Goal: Information Seeking & Learning: Learn about a topic

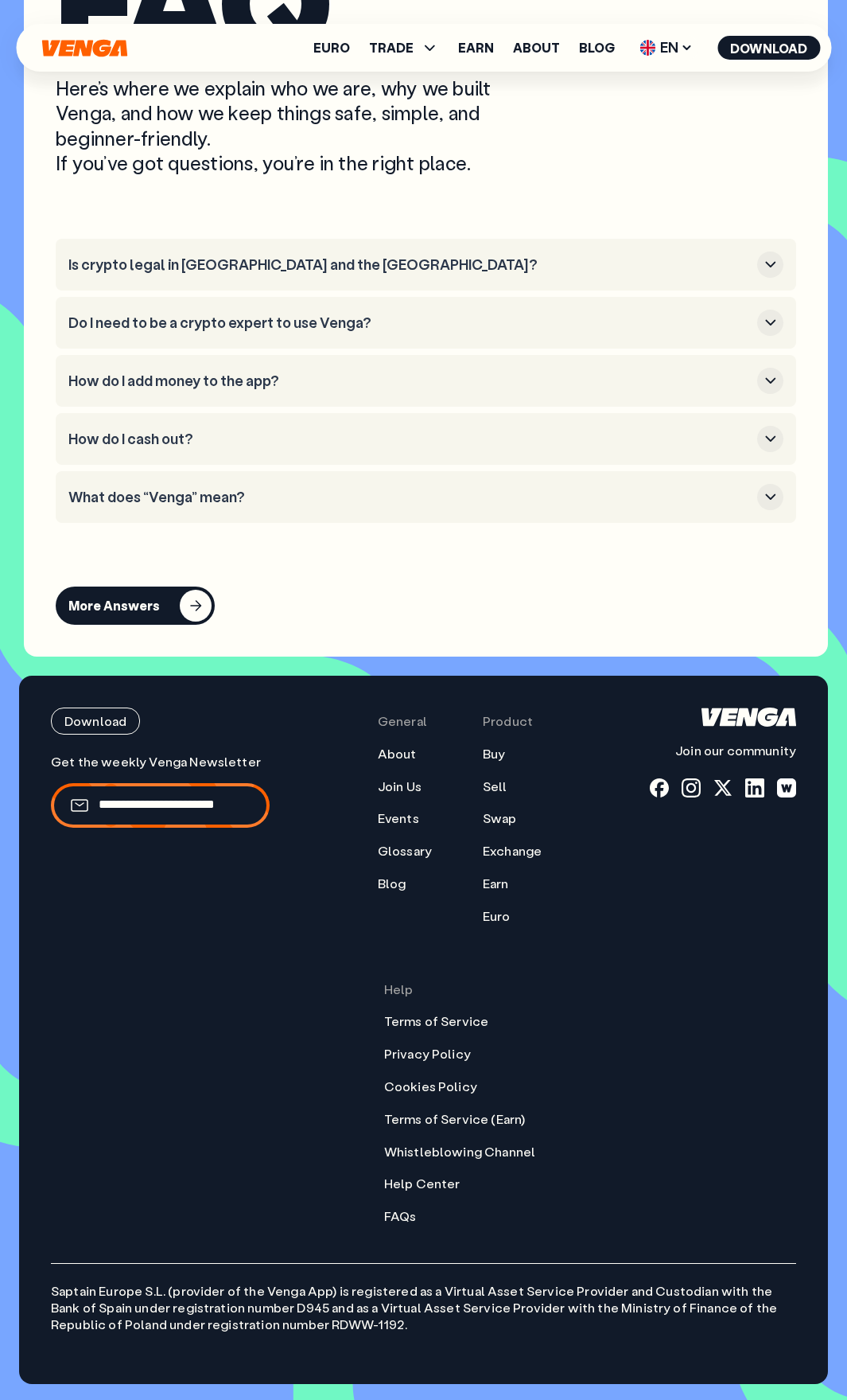
scroll to position [8739, 0]
click at [410, 828] on ul "About Join Us Events Glossary Blog" at bounding box center [404, 818] width 54 height 147
click at [404, 822] on link "Events" at bounding box center [398, 819] width 41 height 17
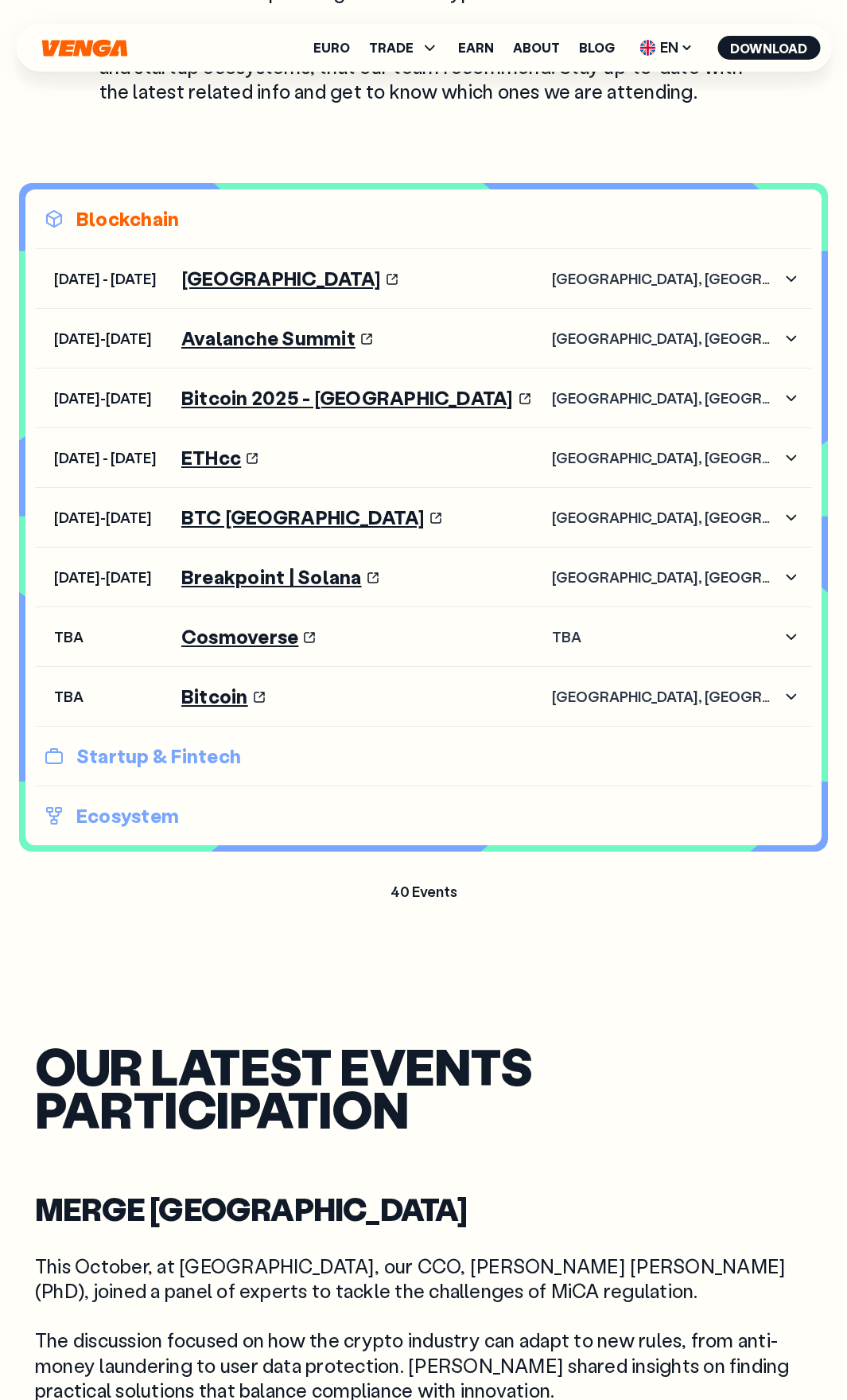
scroll to position [1592, 0]
click at [235, 773] on li "Startup & Fintech" at bounding box center [424, 756] width 778 height 60
click at [210, 755] on p "Startup & Fintech" at bounding box center [423, 756] width 758 height 26
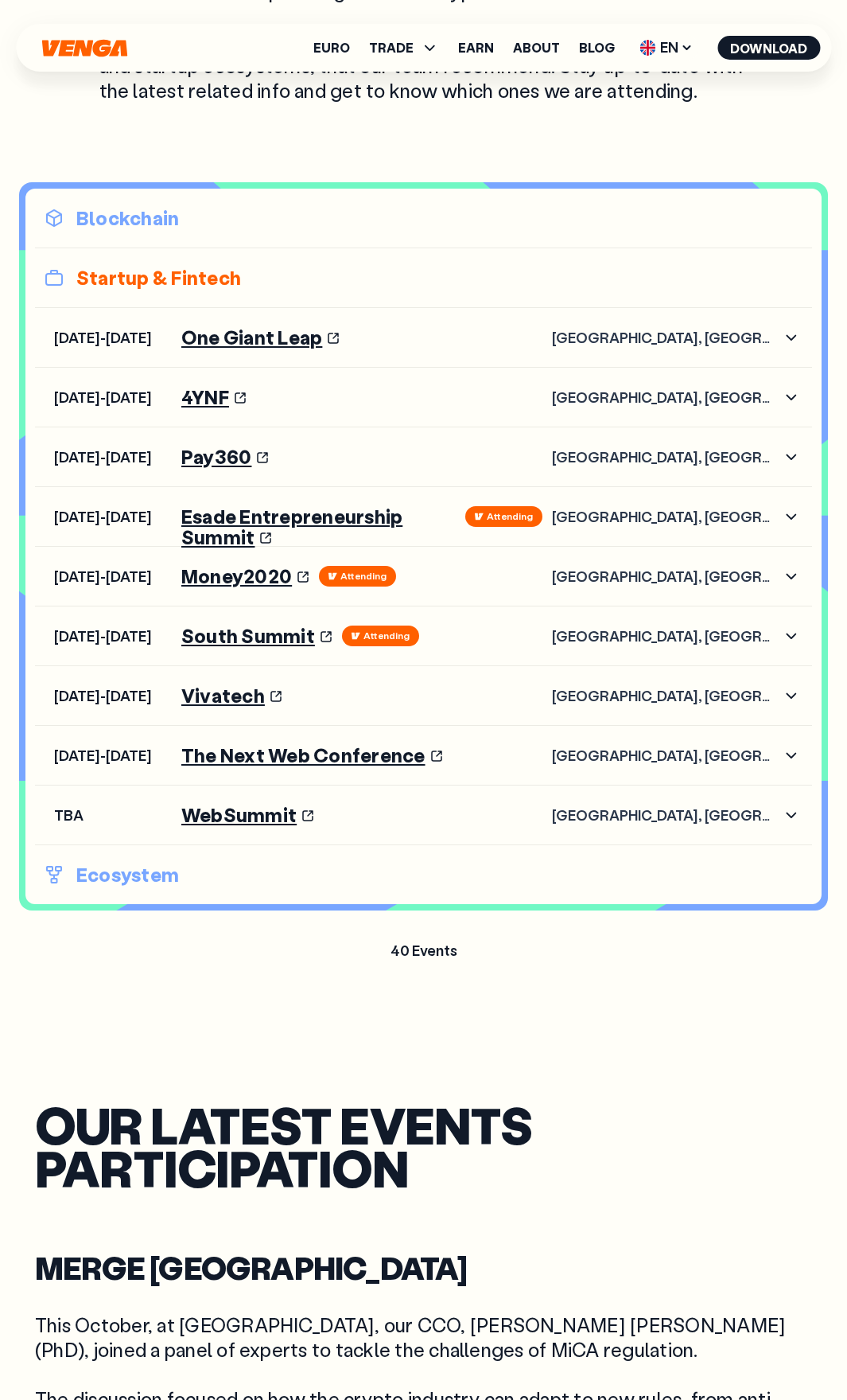
click at [118, 863] on p "Ecosystem" at bounding box center [423, 875] width 758 height 26
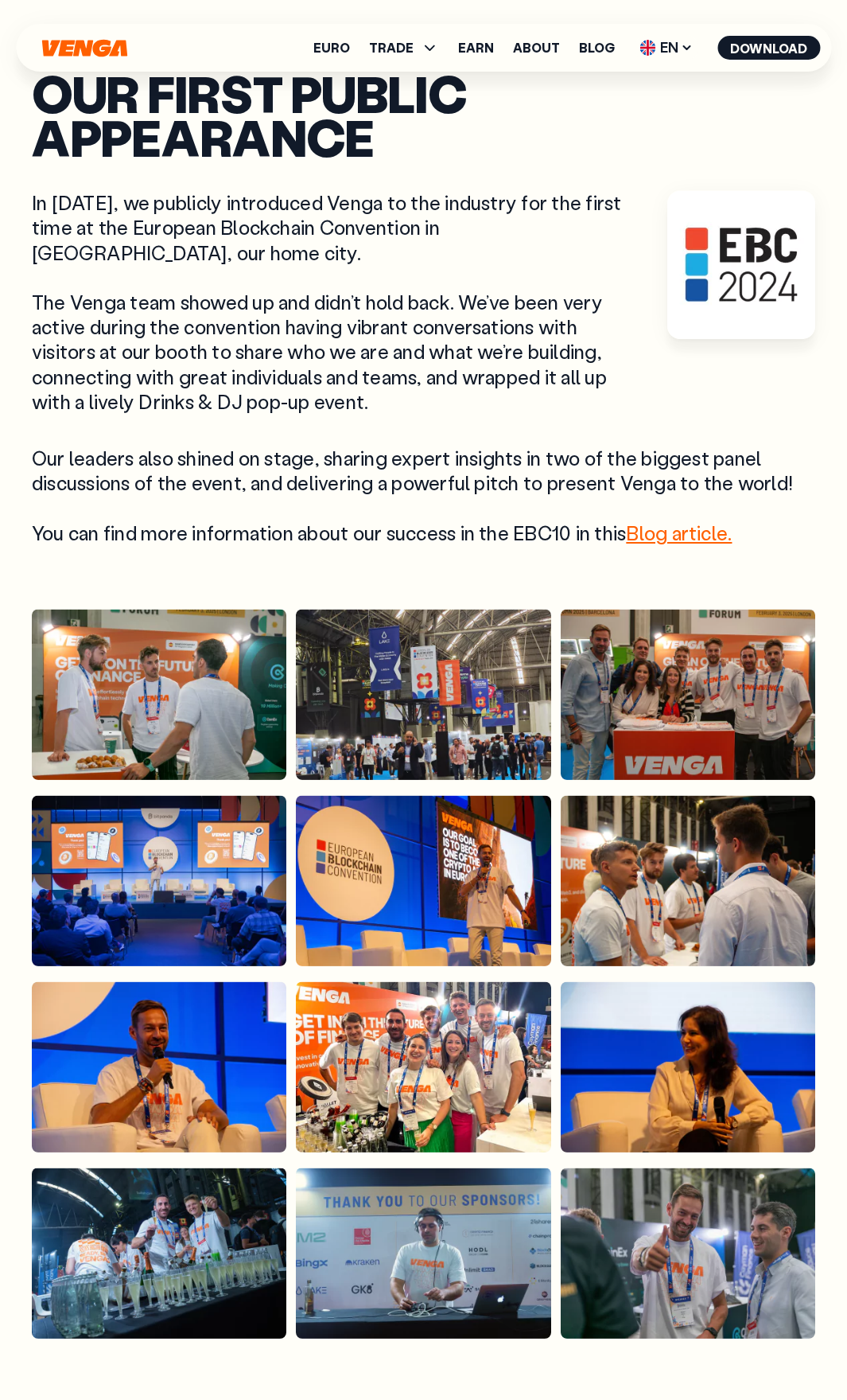
scroll to position [8011, 0]
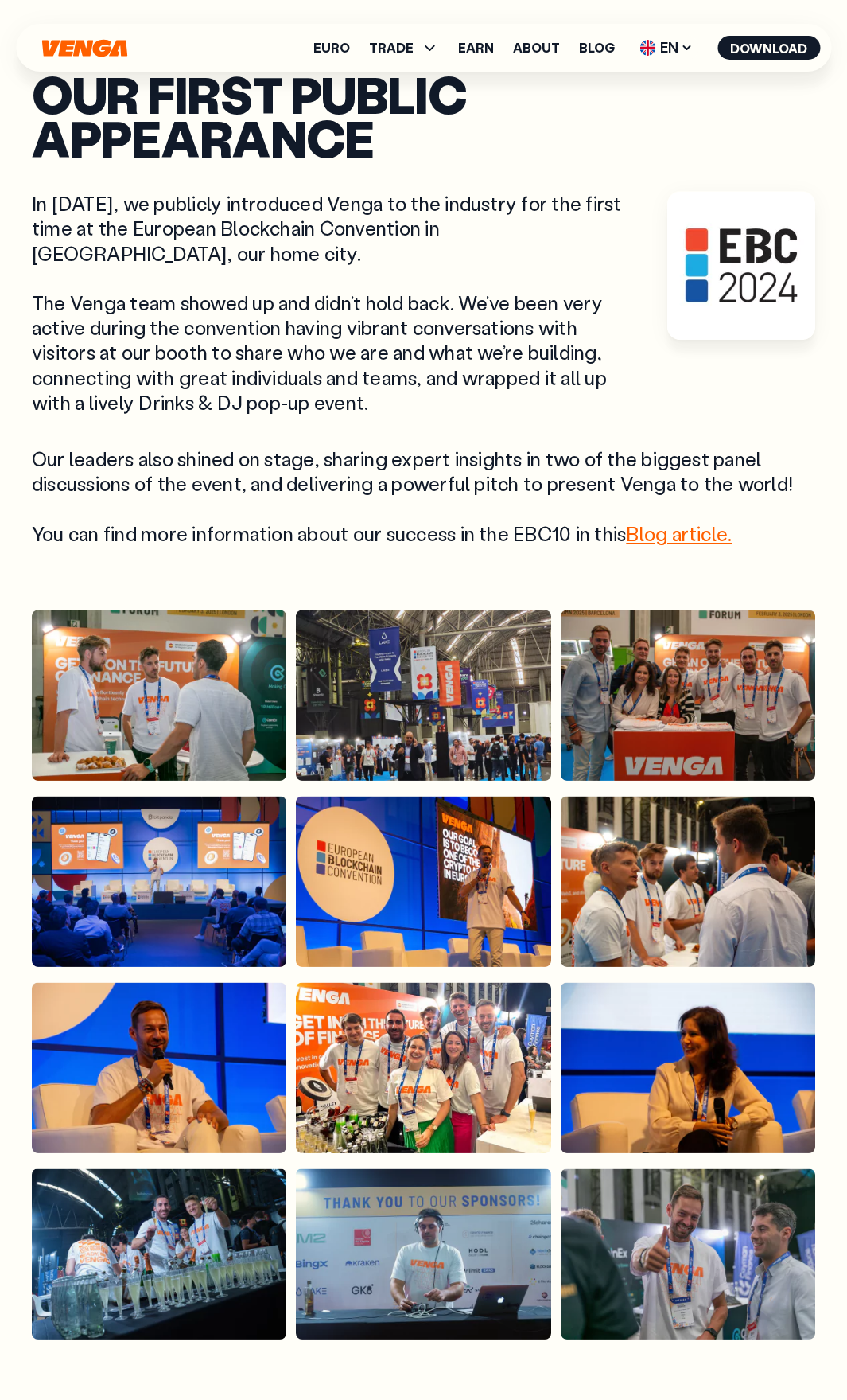
drag, startPoint x: 760, startPoint y: 301, endPoint x: 67, endPoint y: 194, distance: 701.2
click at [67, 194] on div "In September 2024, we publicly introduced Venga to the industry for the first t…" at bounding box center [423, 368] width 784 height 355
click at [136, 667] on img at bounding box center [158, 696] width 254 height 171
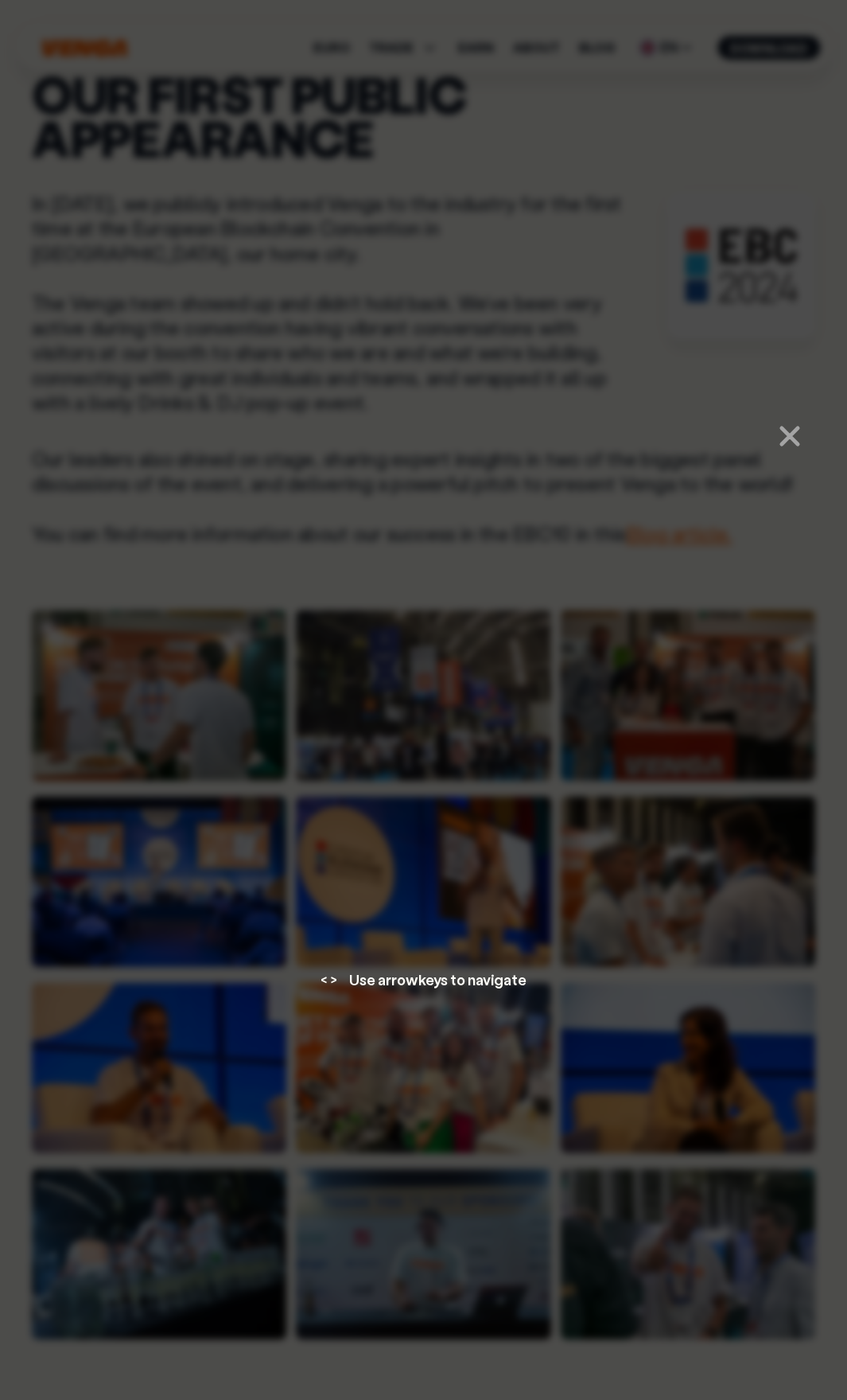
click at [789, 432] on icon at bounding box center [790, 436] width 19 height 19
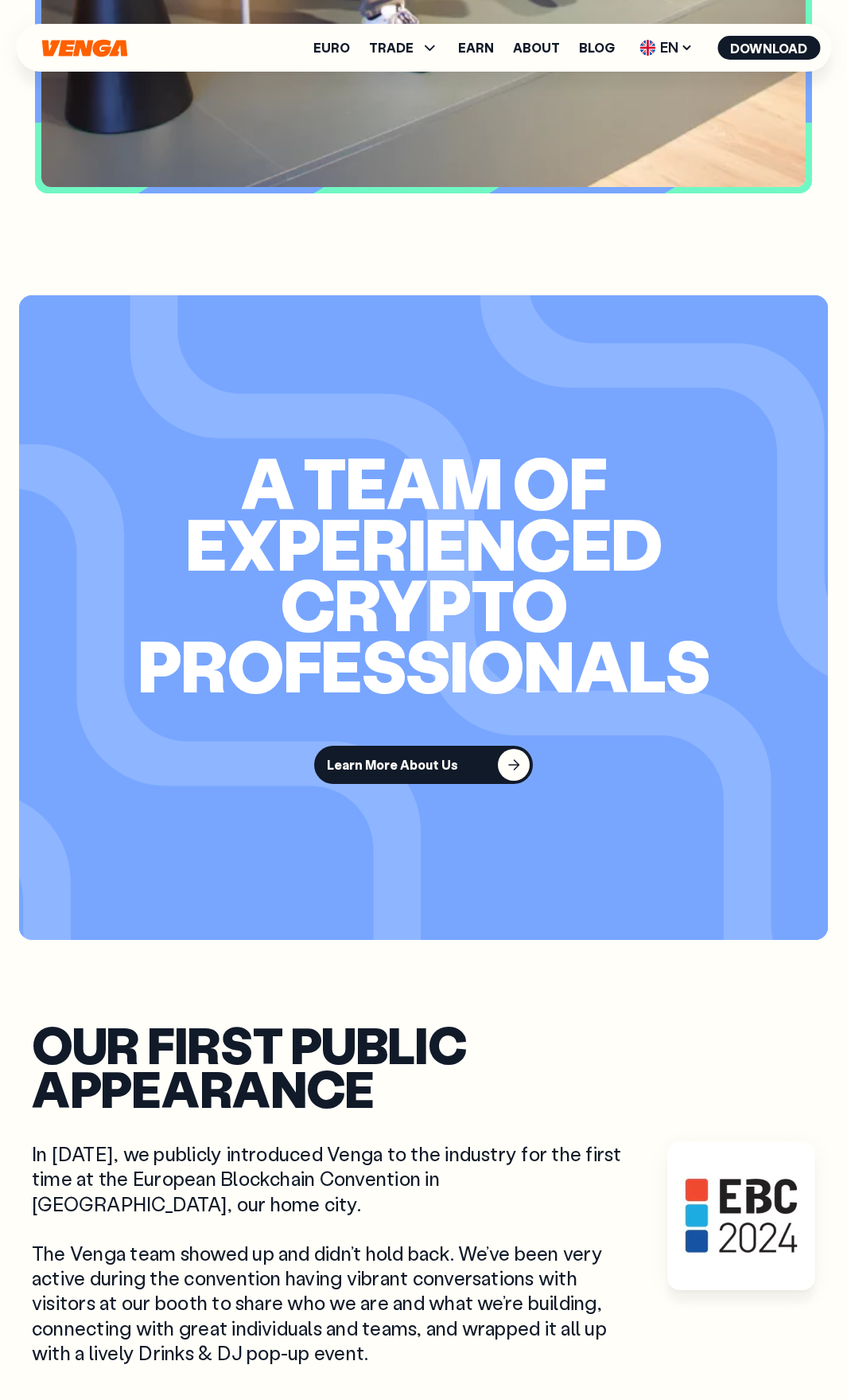
click at [522, 1141] on p "In September 2024, we publicly introduced Venga to the industry for the first t…" at bounding box center [423, 1253] width 784 height 224
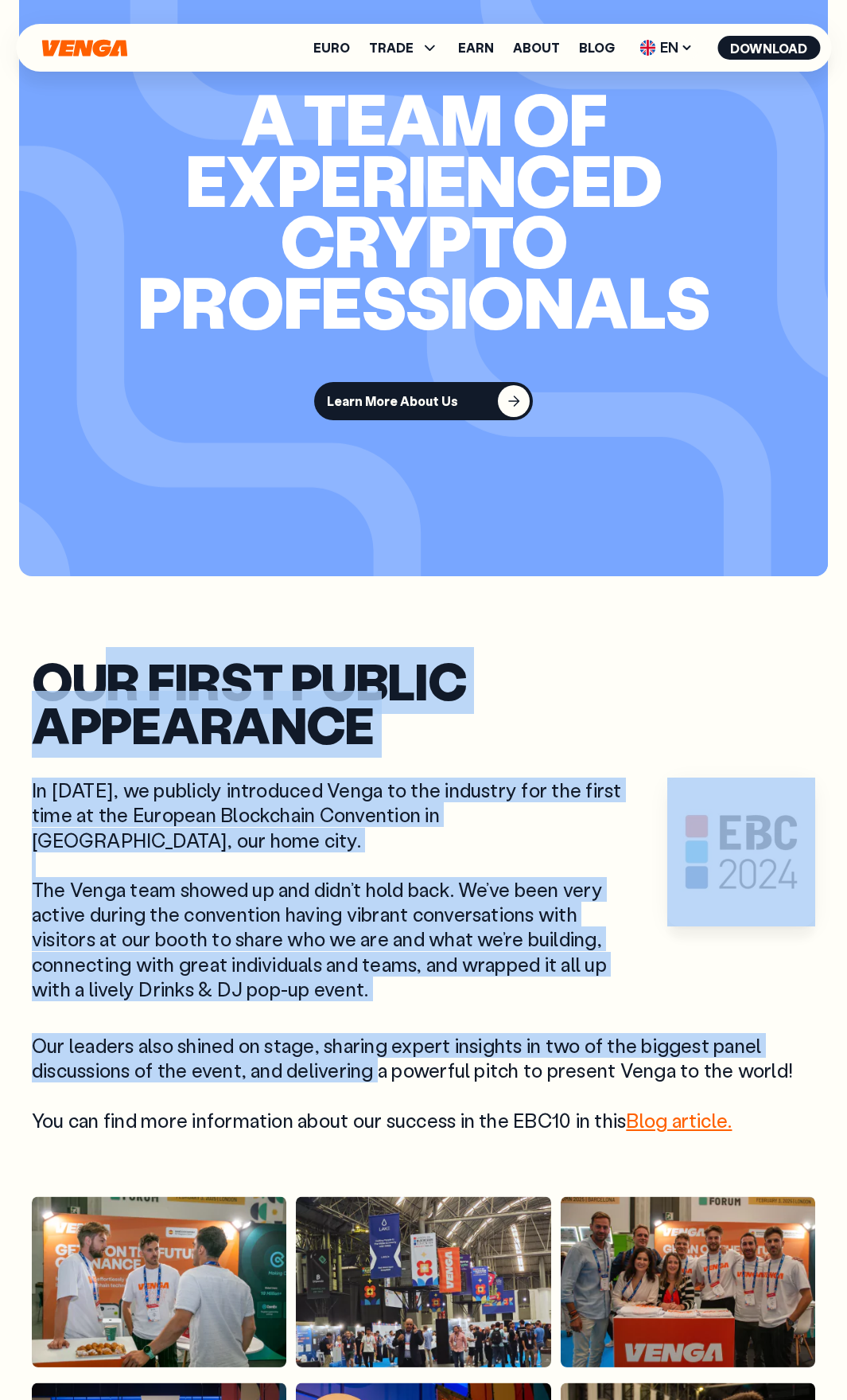
drag, startPoint x: 118, startPoint y: 1063, endPoint x: 382, endPoint y: 1014, distance: 268.5
click at [382, 1014] on div "Our first public appearance In September 2024, we publicly introduced Venga to …" at bounding box center [423, 895] width 784 height 473
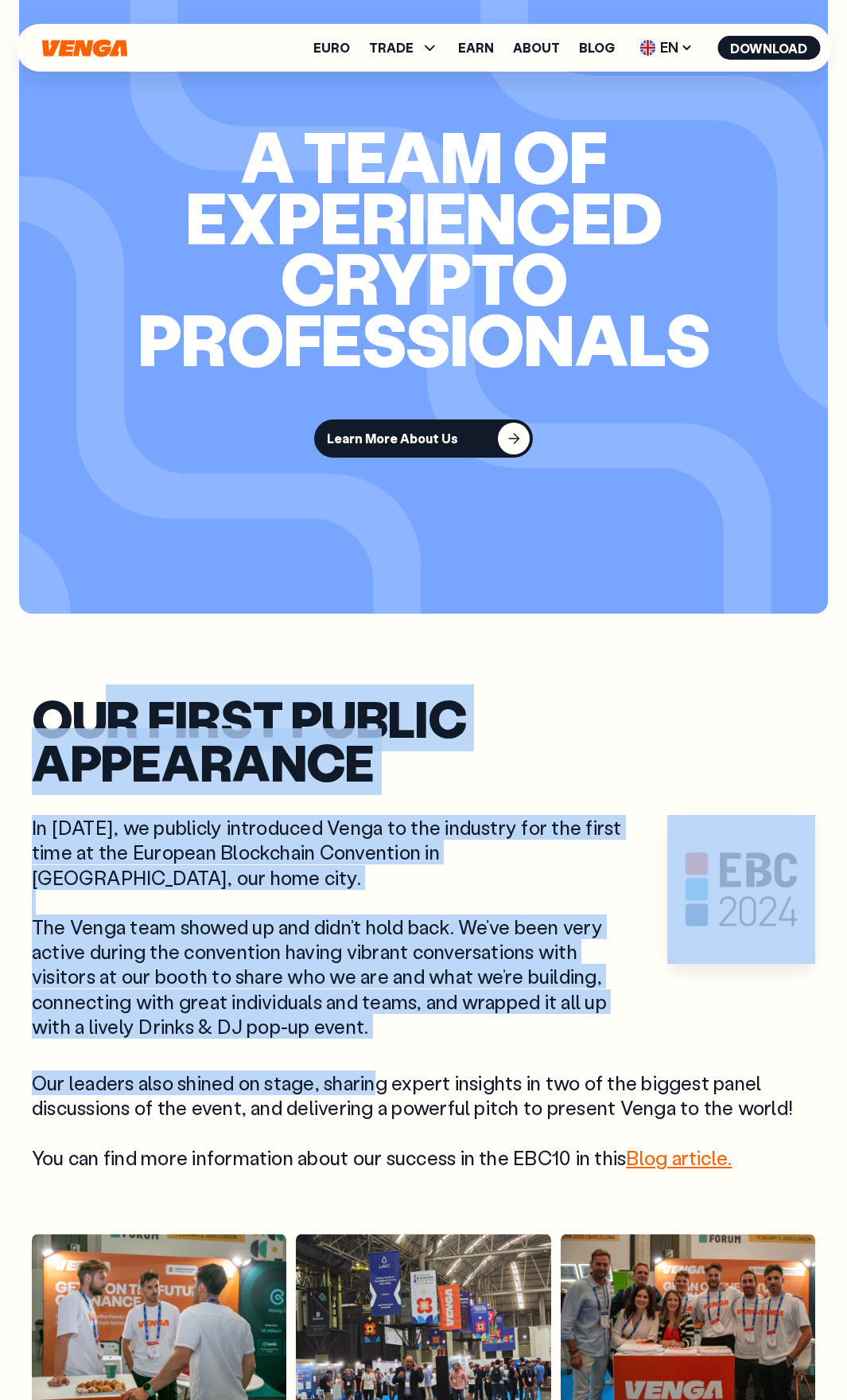
click at [382, 1014] on div "In September 2024, we publicly introduced Venga to the industry for the first t…" at bounding box center [423, 992] width 784 height 355
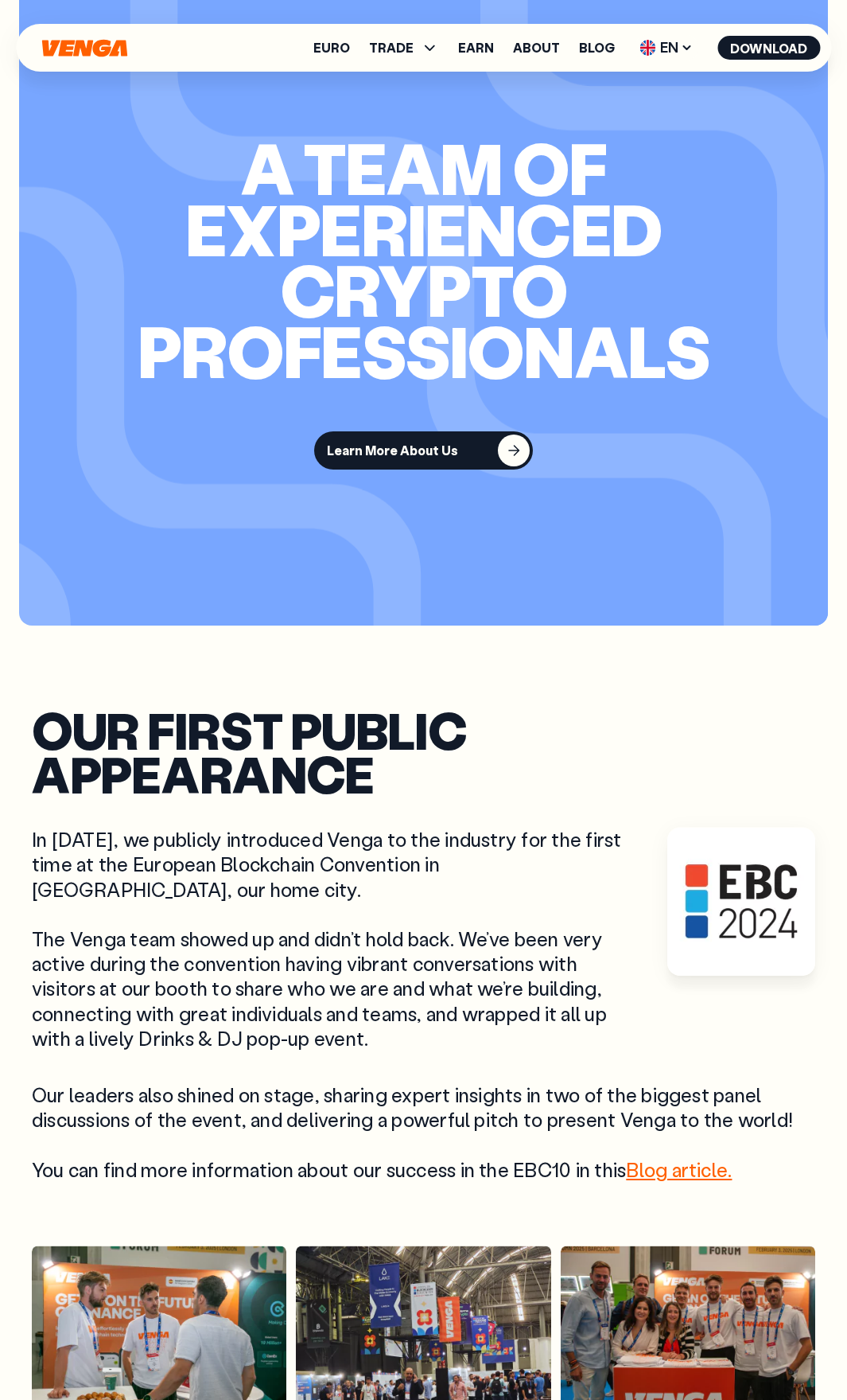
scroll to position [7374, 0]
click at [652, 1158] on link "Blog article." at bounding box center [679, 1170] width 106 height 25
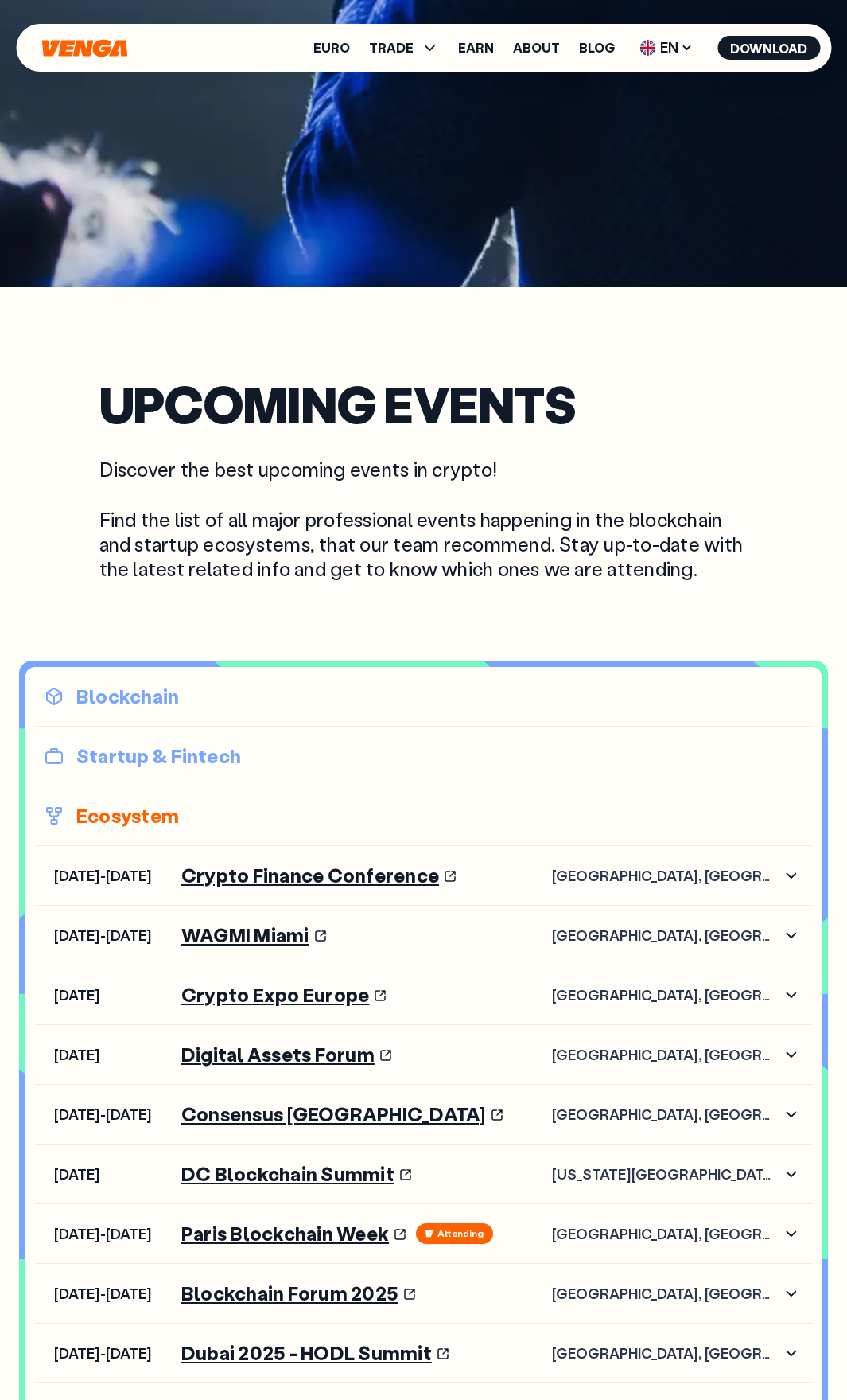
click at [149, 756] on p "Startup & Fintech" at bounding box center [423, 757] width 758 height 26
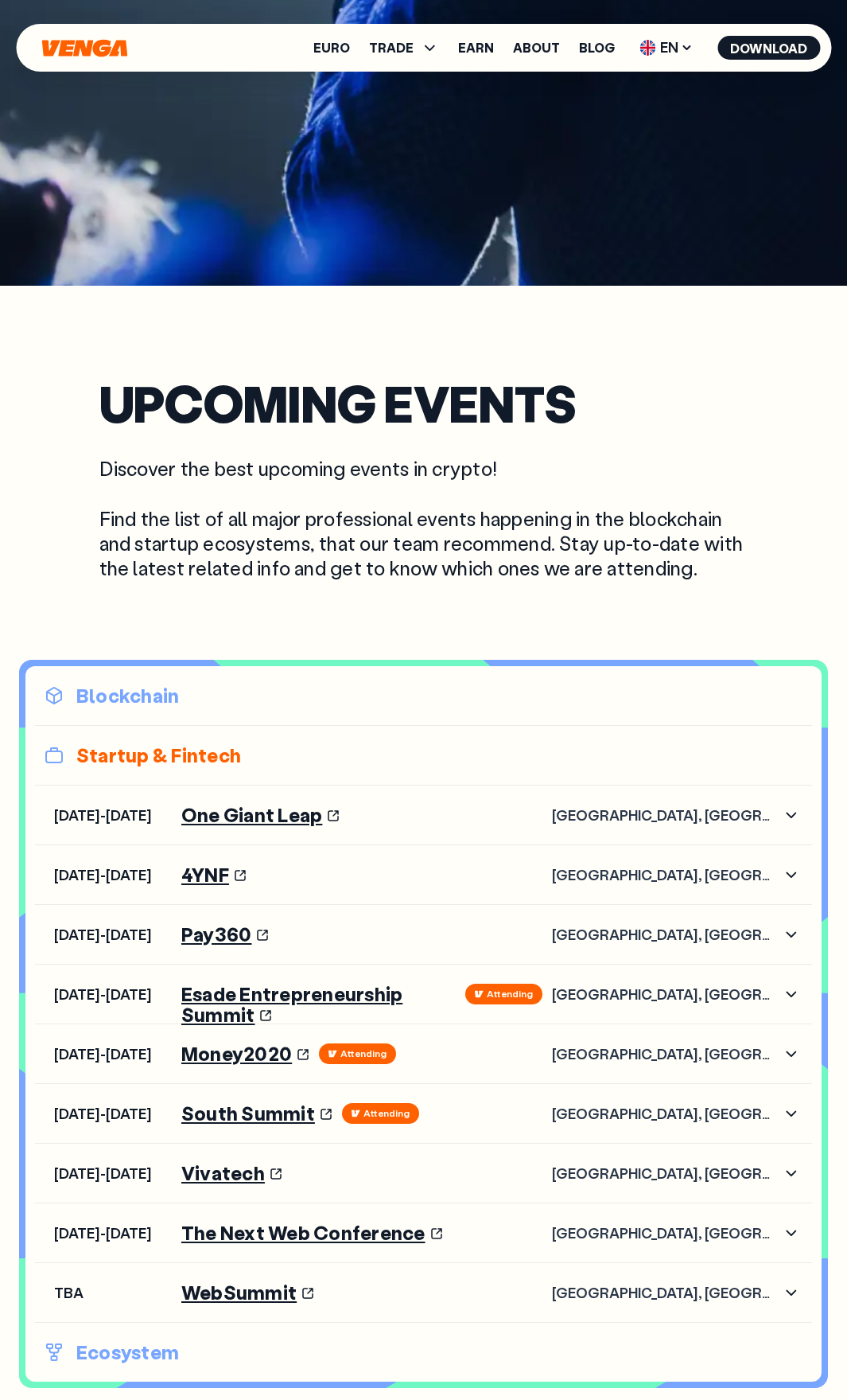
click at [152, 707] on p "Blockchain" at bounding box center [423, 696] width 758 height 26
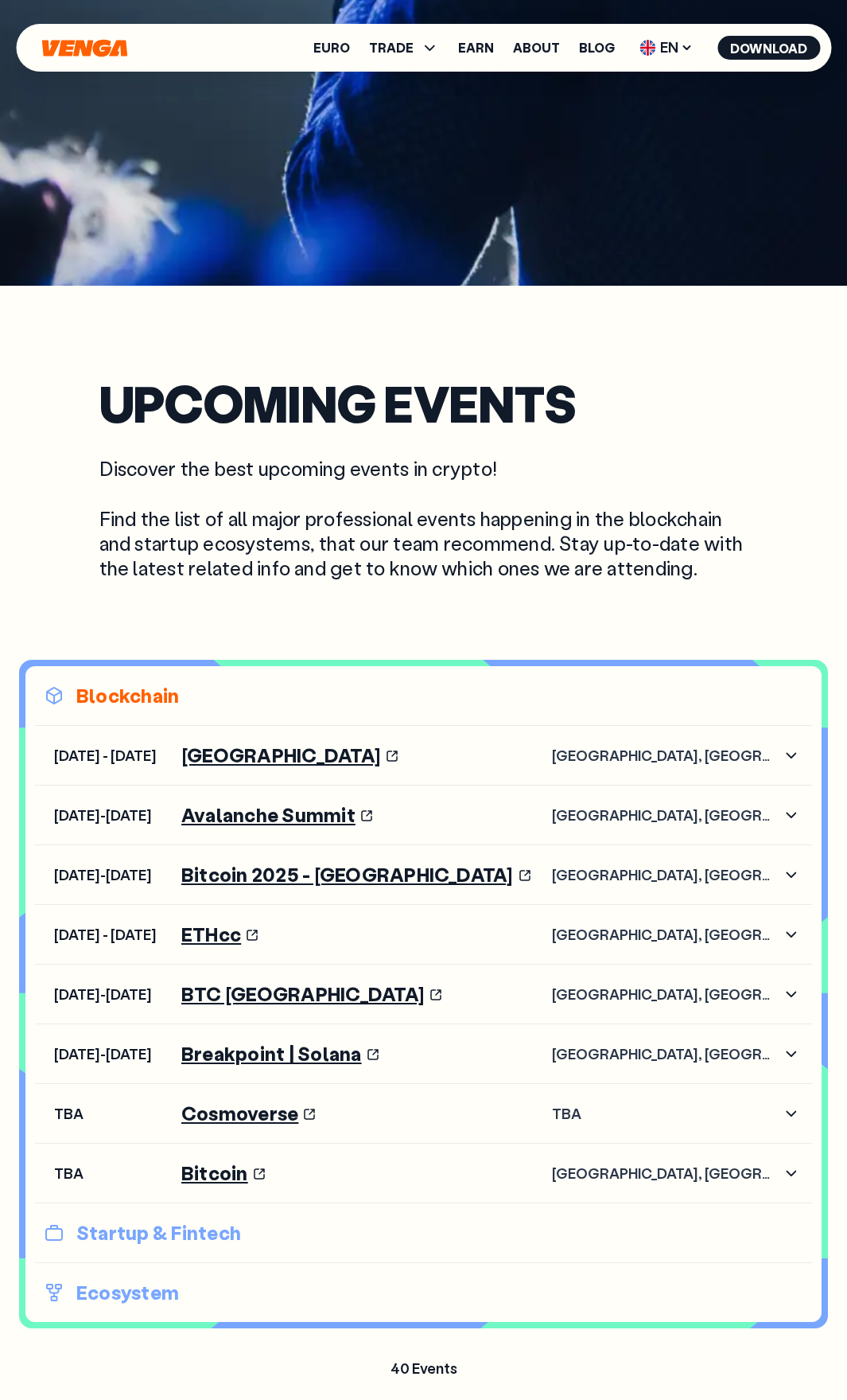
click at [152, 707] on p "Blockchain" at bounding box center [423, 696] width 758 height 26
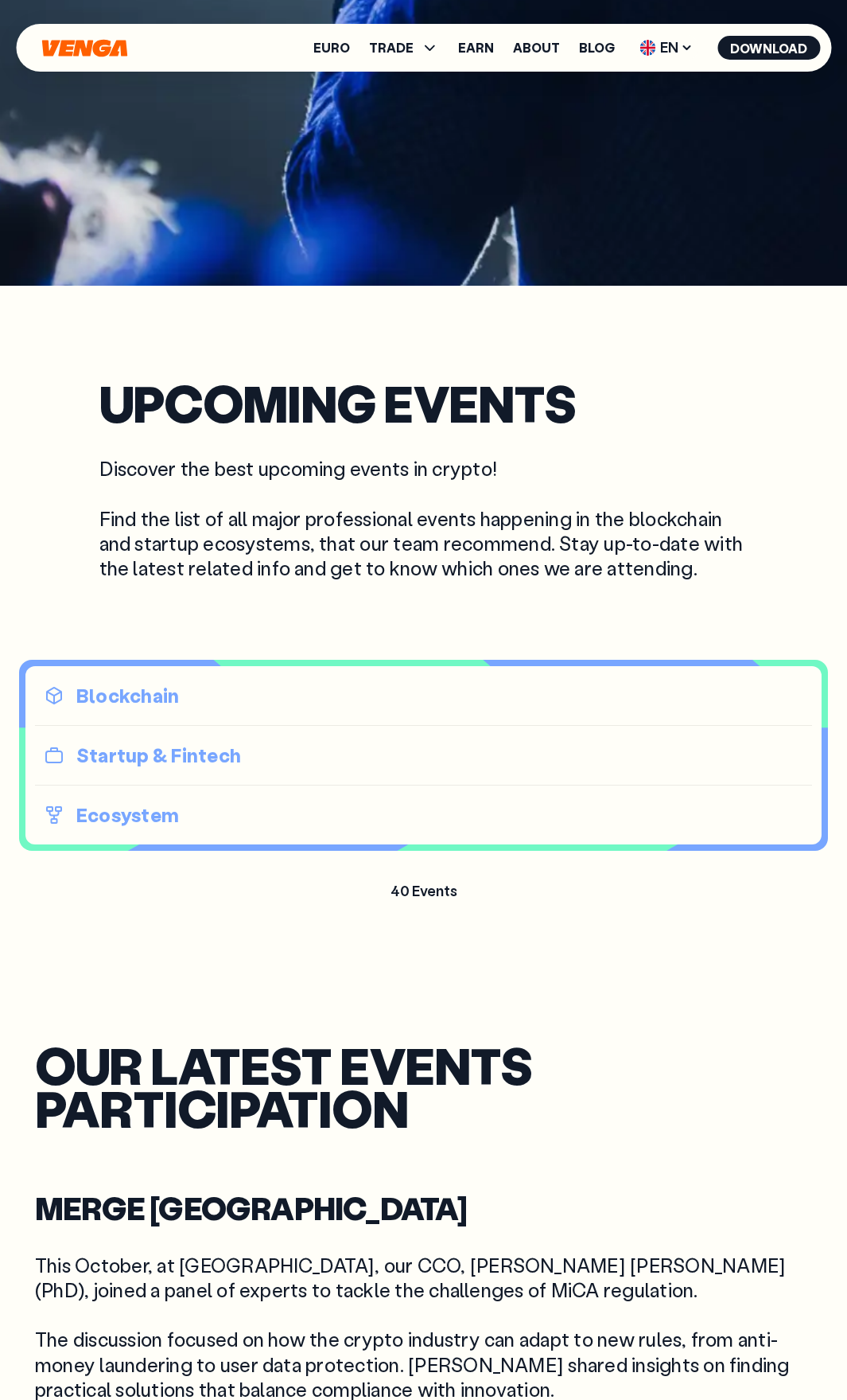
click at [152, 707] on p "Blockchain" at bounding box center [423, 696] width 758 height 26
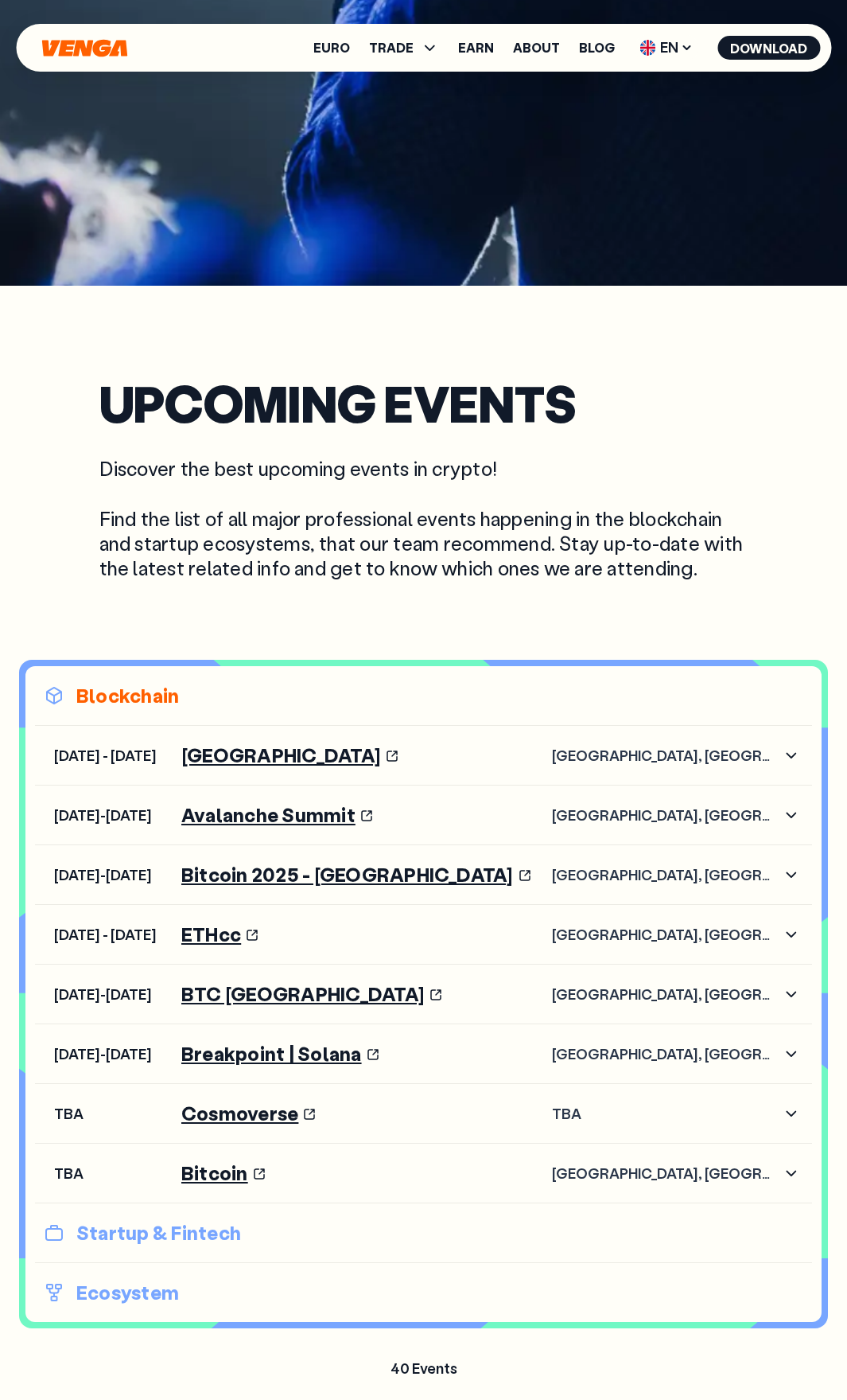
click at [152, 707] on p "Blockchain" at bounding box center [423, 696] width 758 height 26
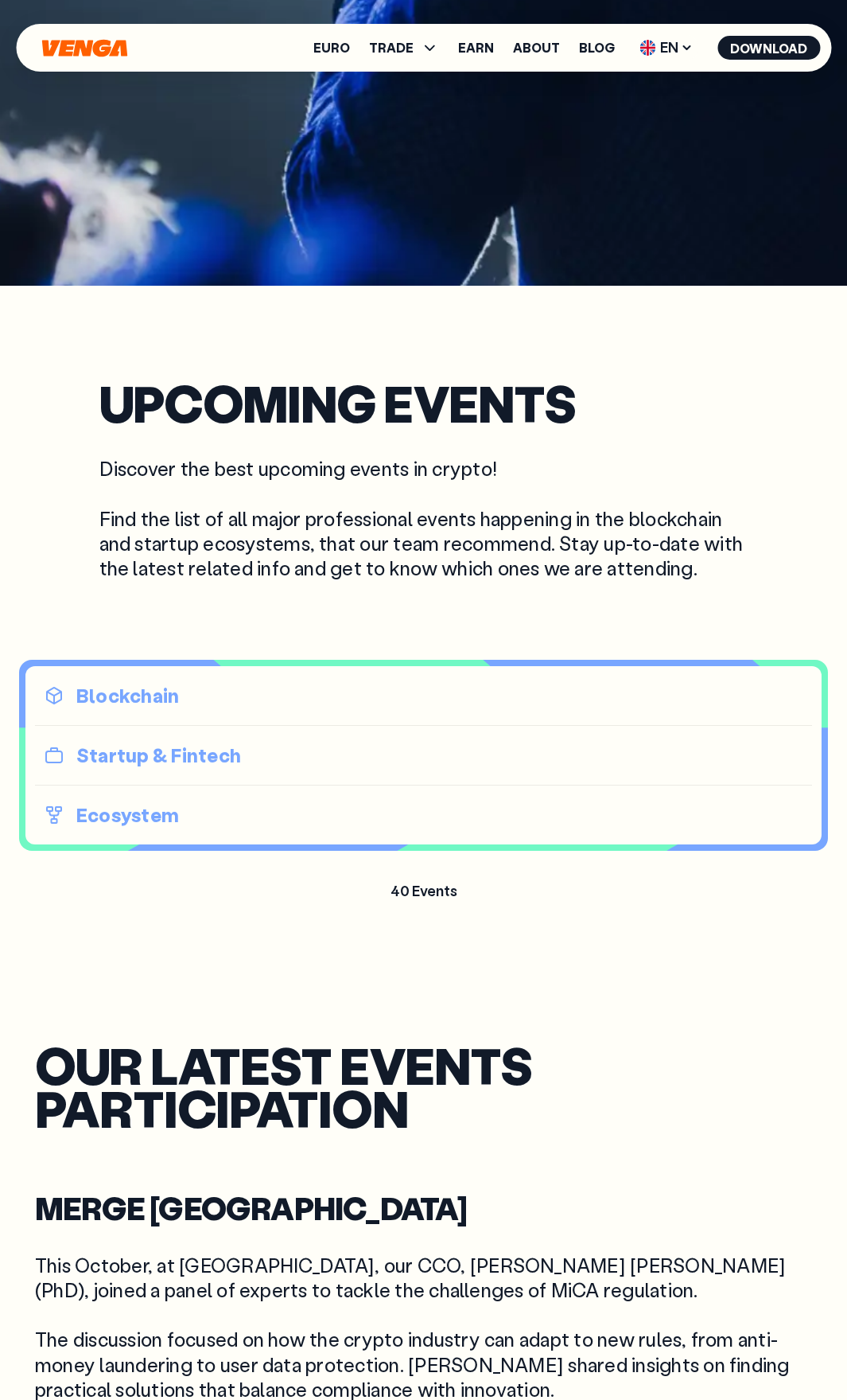
click at [93, 834] on li "Ecosystem" at bounding box center [424, 815] width 778 height 59
click at [110, 819] on p "Ecosystem" at bounding box center [423, 815] width 758 height 26
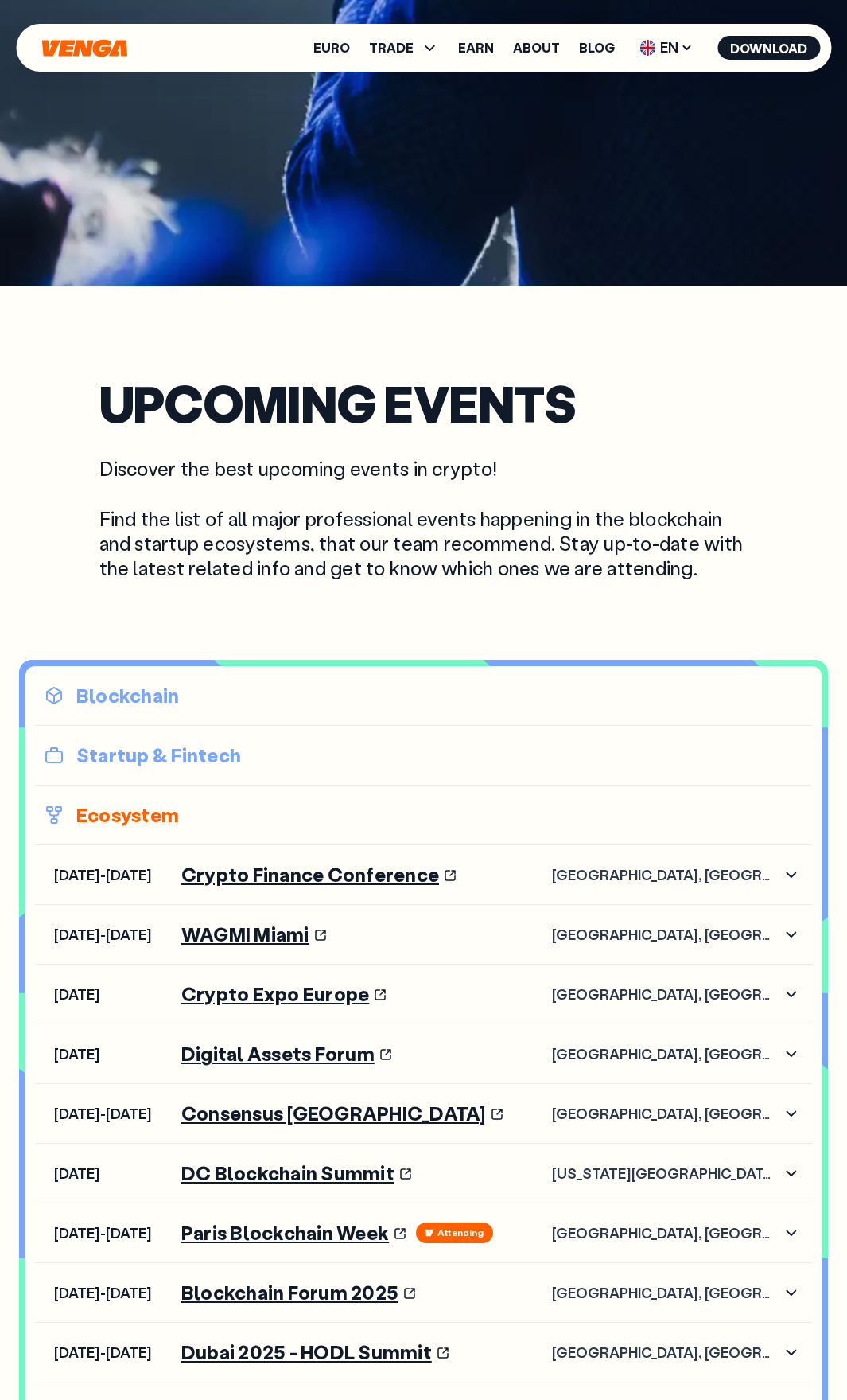
click at [114, 780] on li "Startup & Fintech" at bounding box center [424, 756] width 778 height 60
click at [110, 761] on p "Startup & Fintech" at bounding box center [423, 756] width 758 height 26
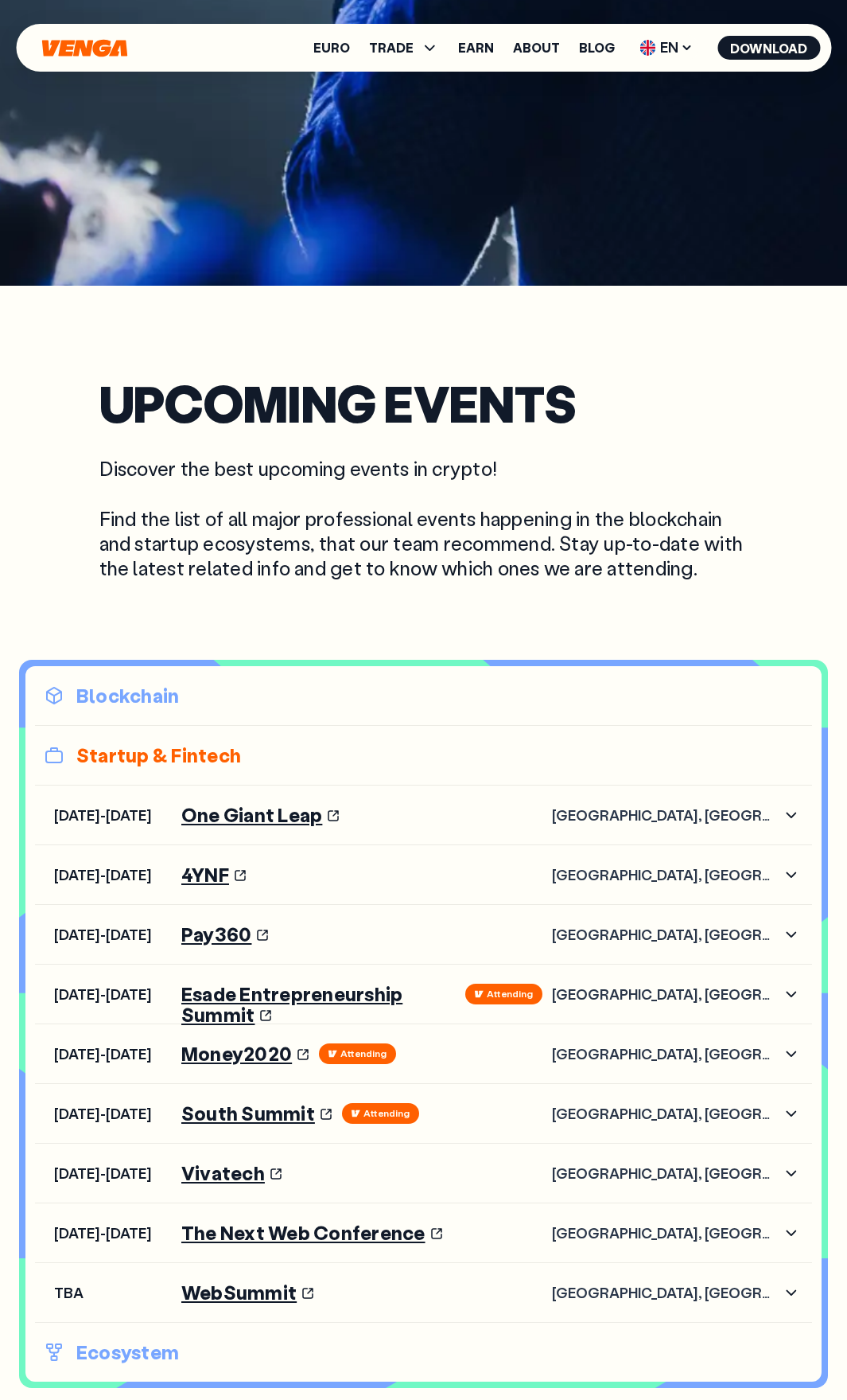
click at [161, 699] on p "Blockchain" at bounding box center [423, 696] width 758 height 26
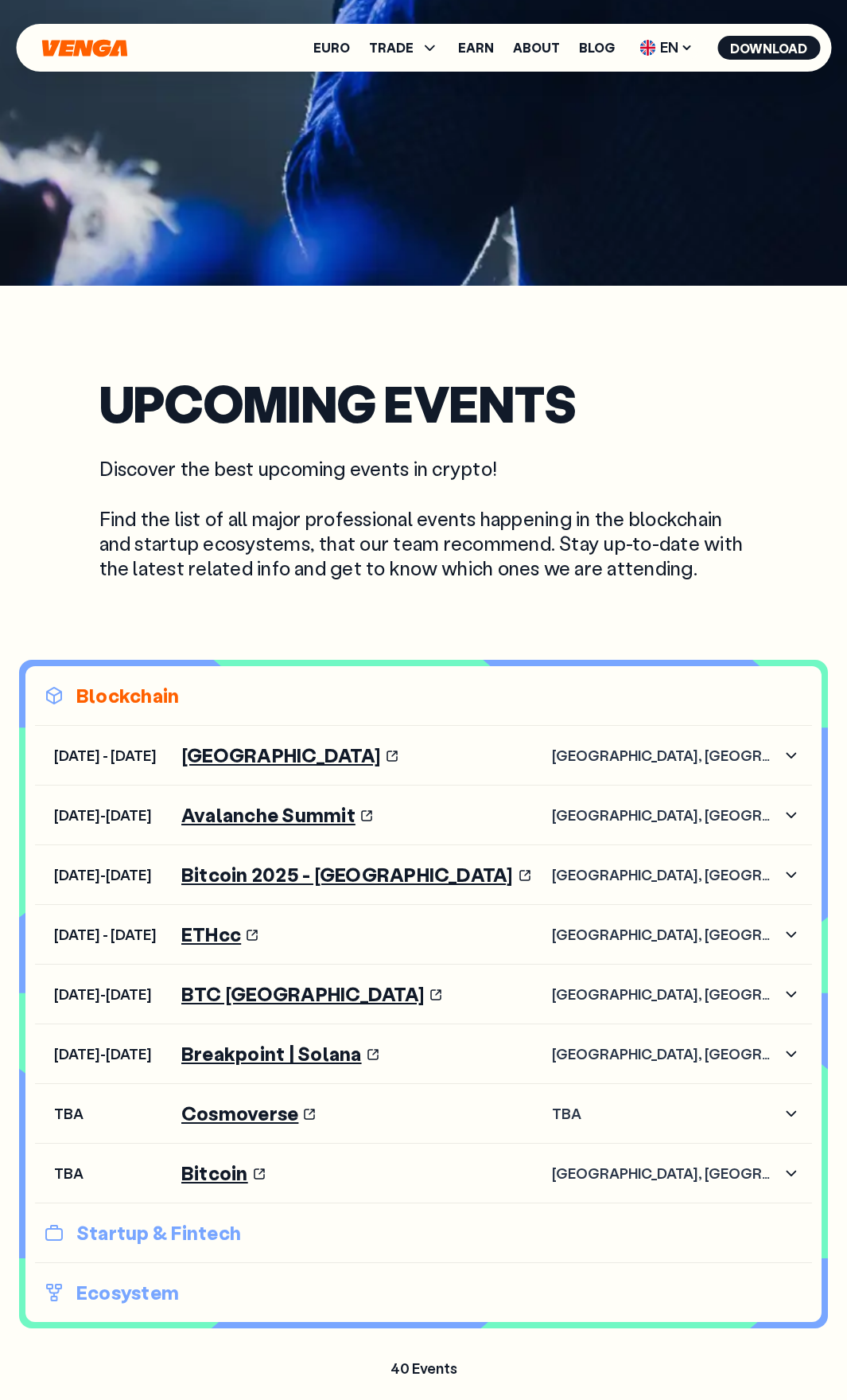
click at [161, 699] on p "Blockchain" at bounding box center [423, 696] width 758 height 26
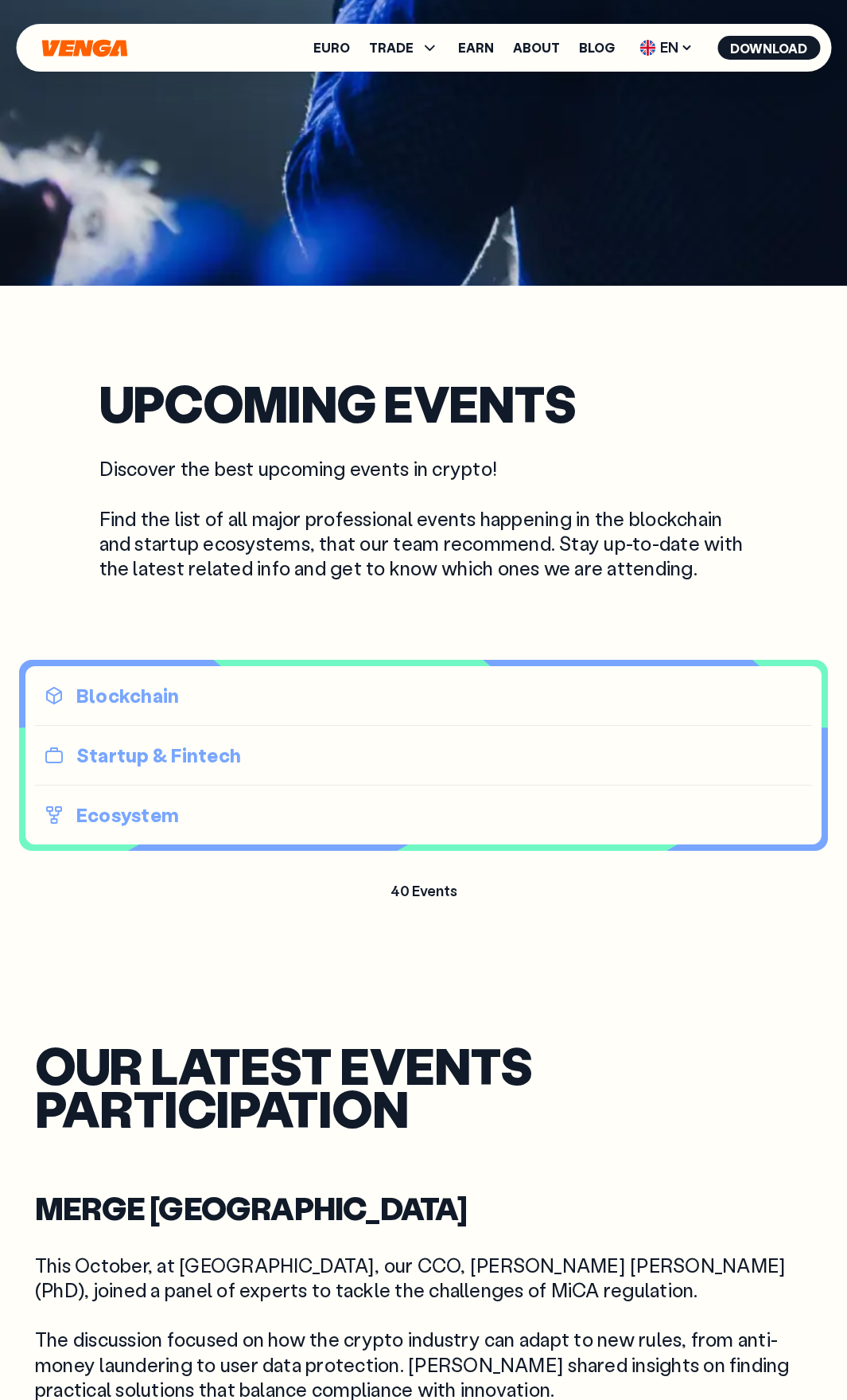
click at [95, 805] on p "Ecosystem" at bounding box center [423, 815] width 758 height 26
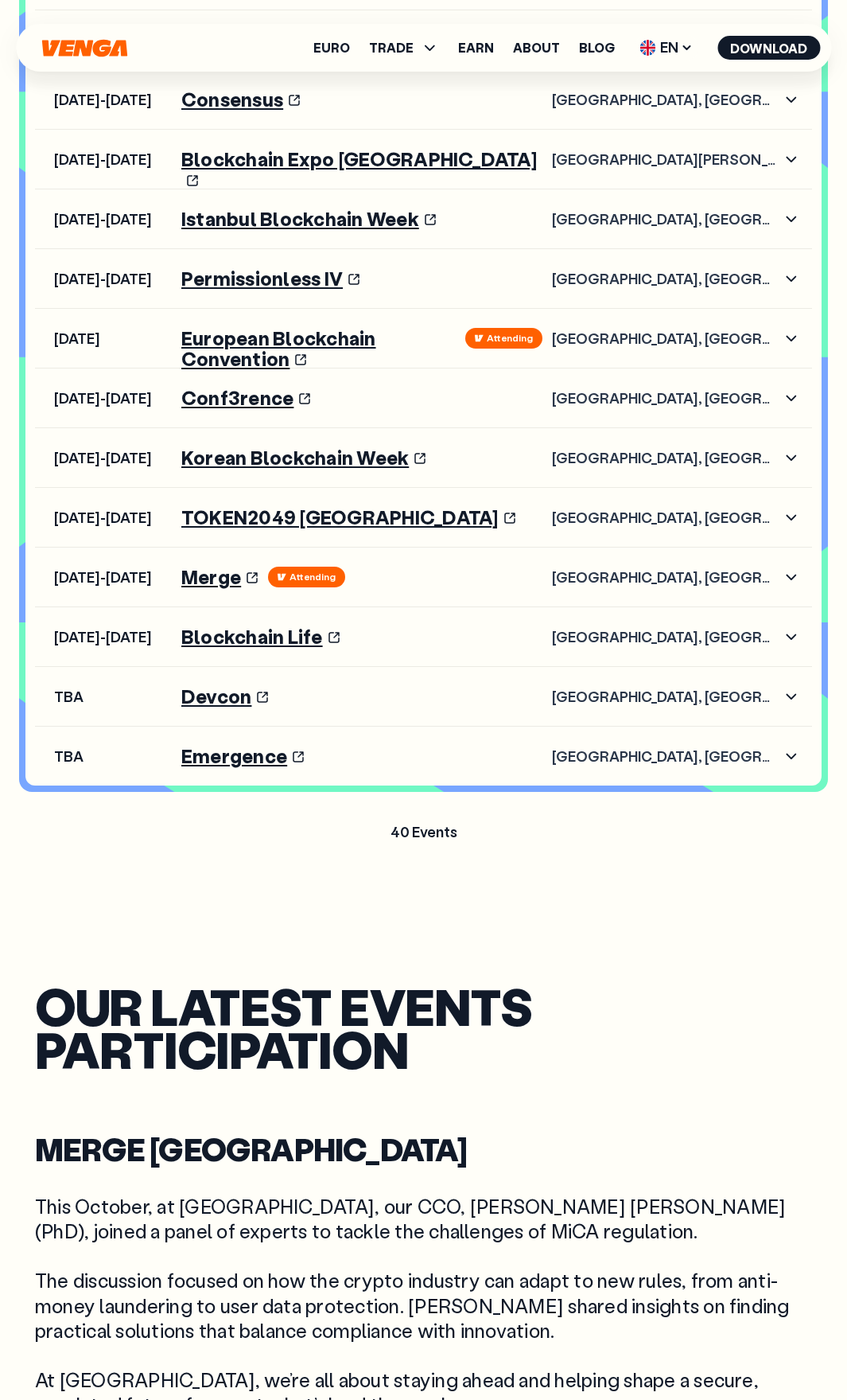
scroll to position [2547, 0]
click at [786, 757] on icon "button" at bounding box center [791, 755] width 19 height 19
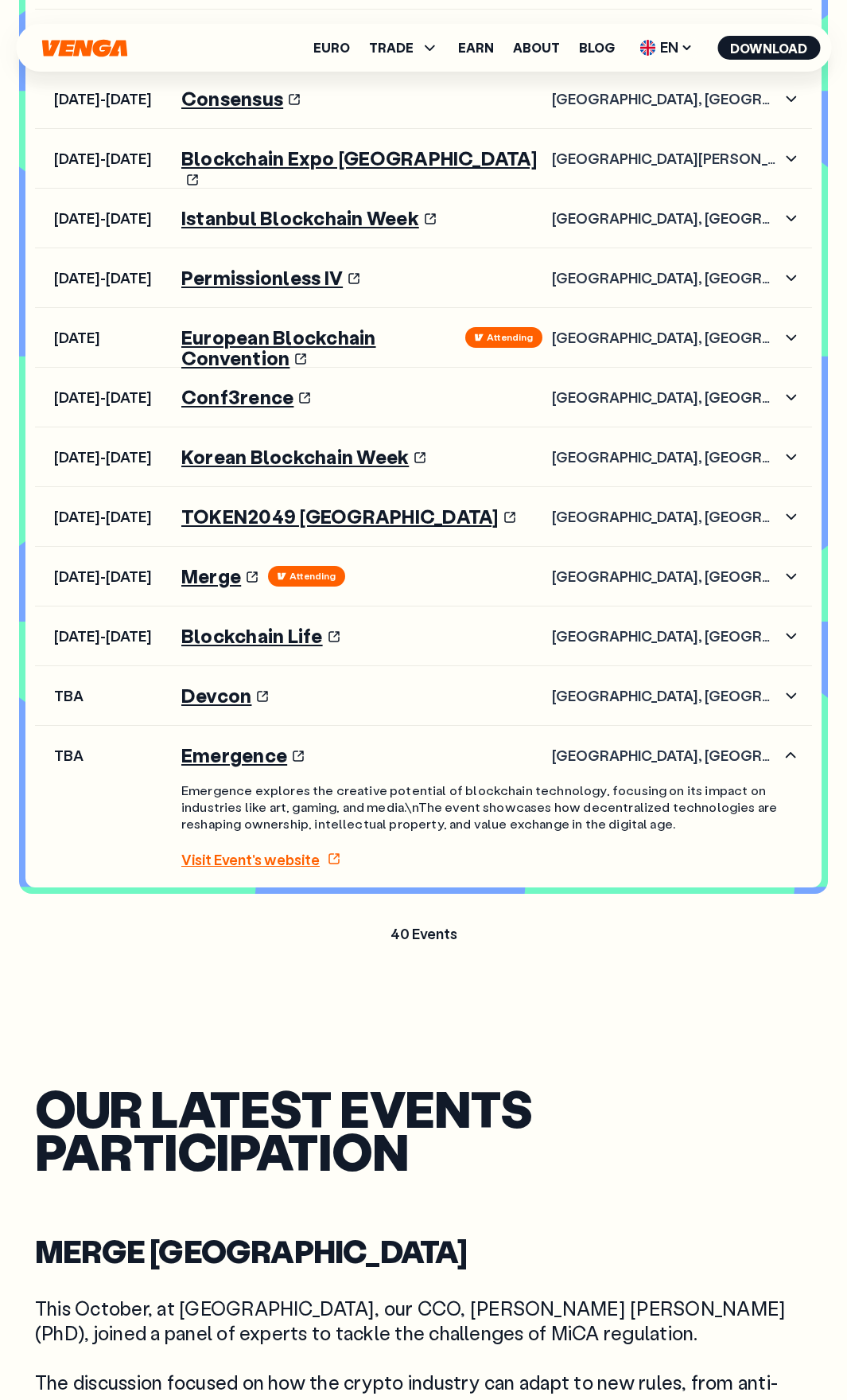
click at [786, 757] on icon "button" at bounding box center [791, 755] width 19 height 19
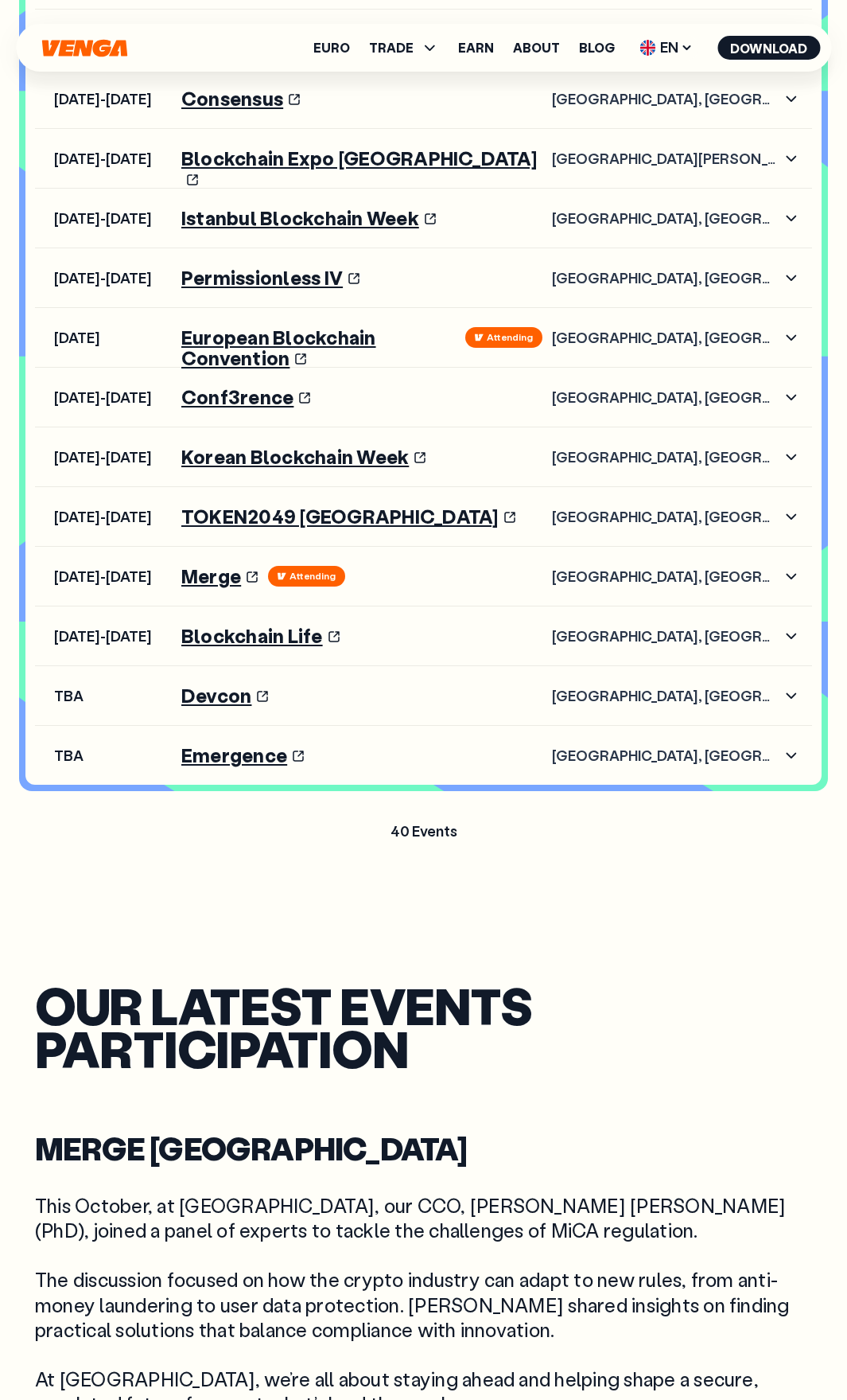
click at [790, 699] on icon "button" at bounding box center [791, 696] width 19 height 19
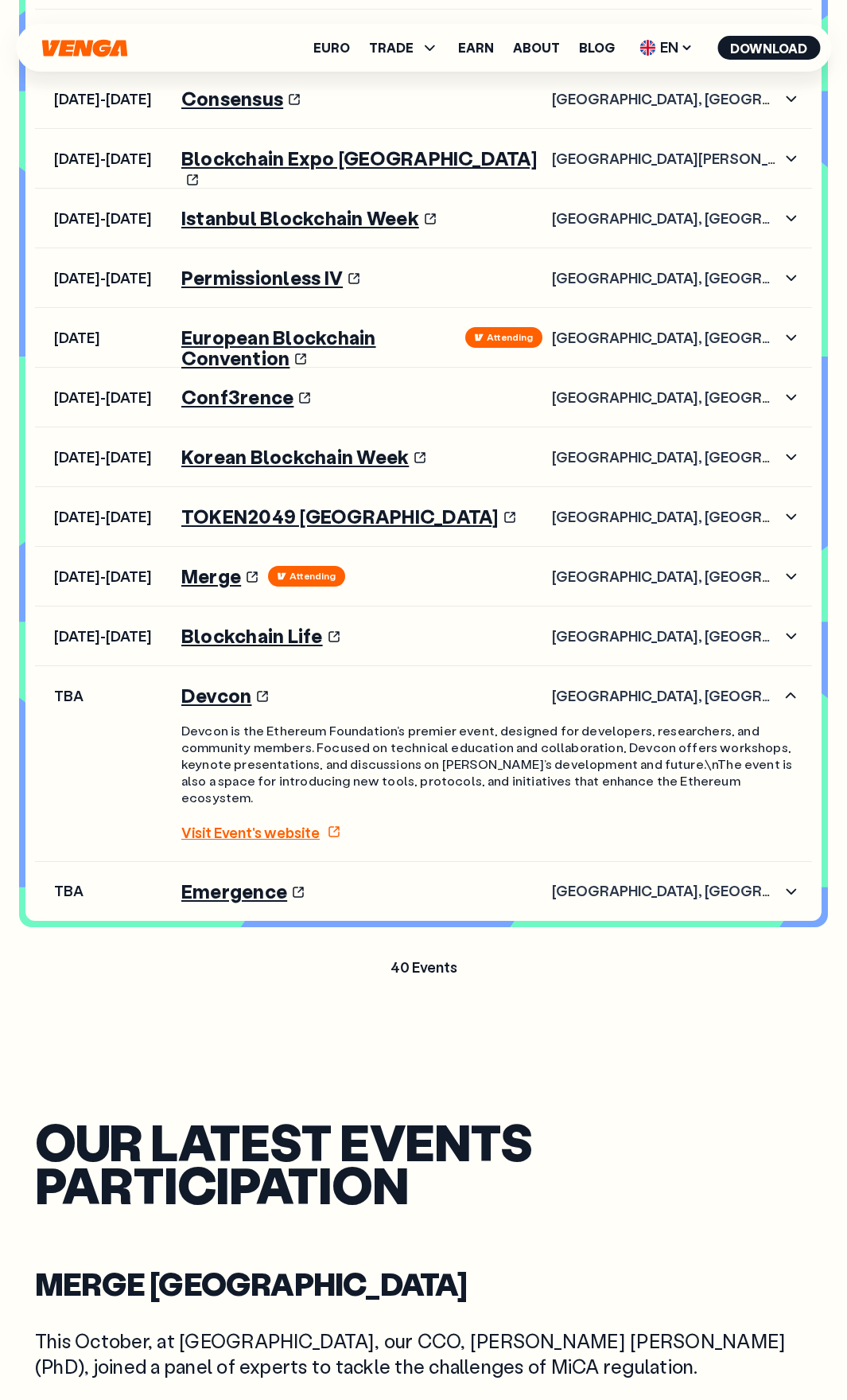
click at [790, 699] on icon "button" at bounding box center [791, 696] width 19 height 19
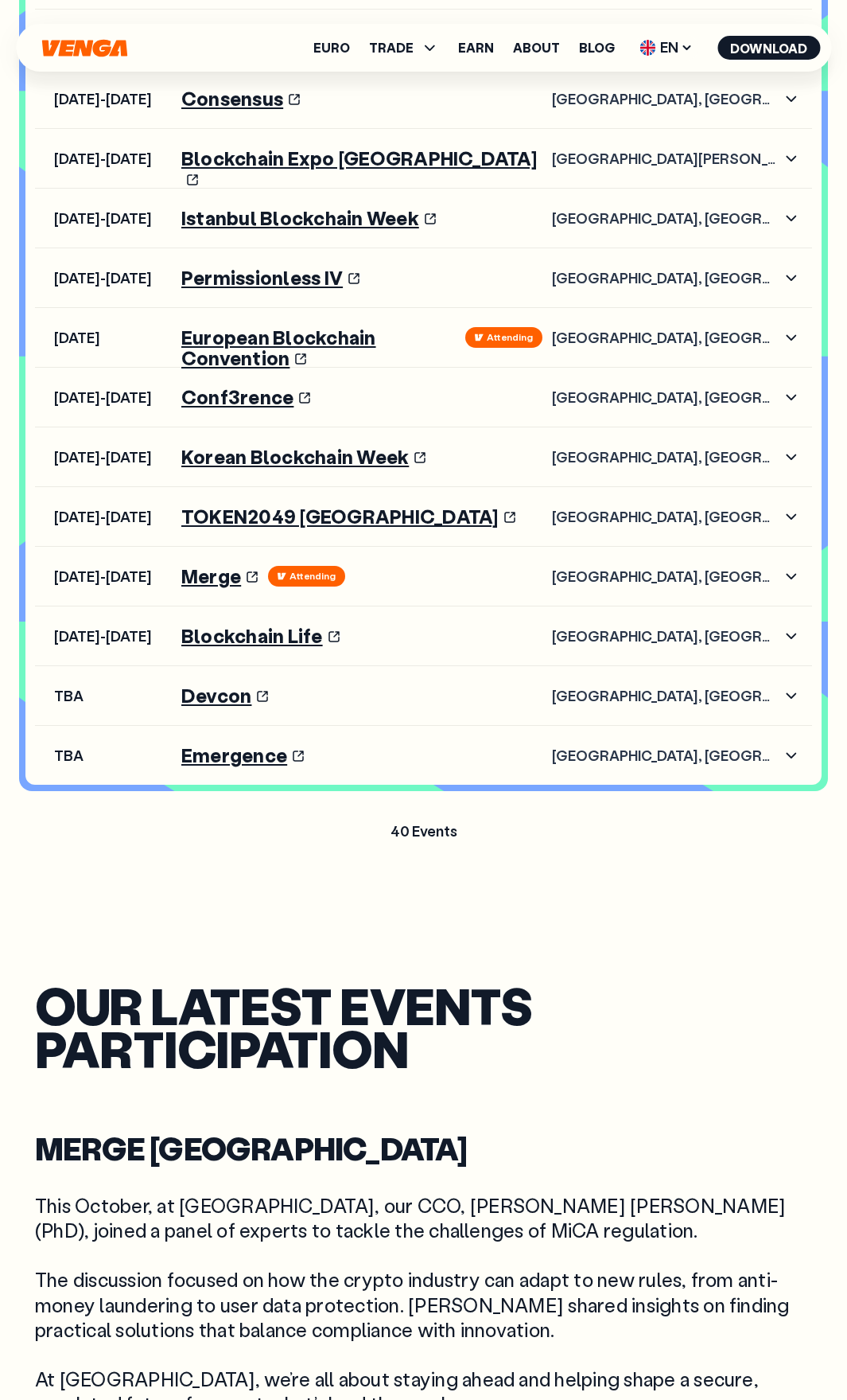
click at [790, 633] on icon "button" at bounding box center [791, 636] width 19 height 19
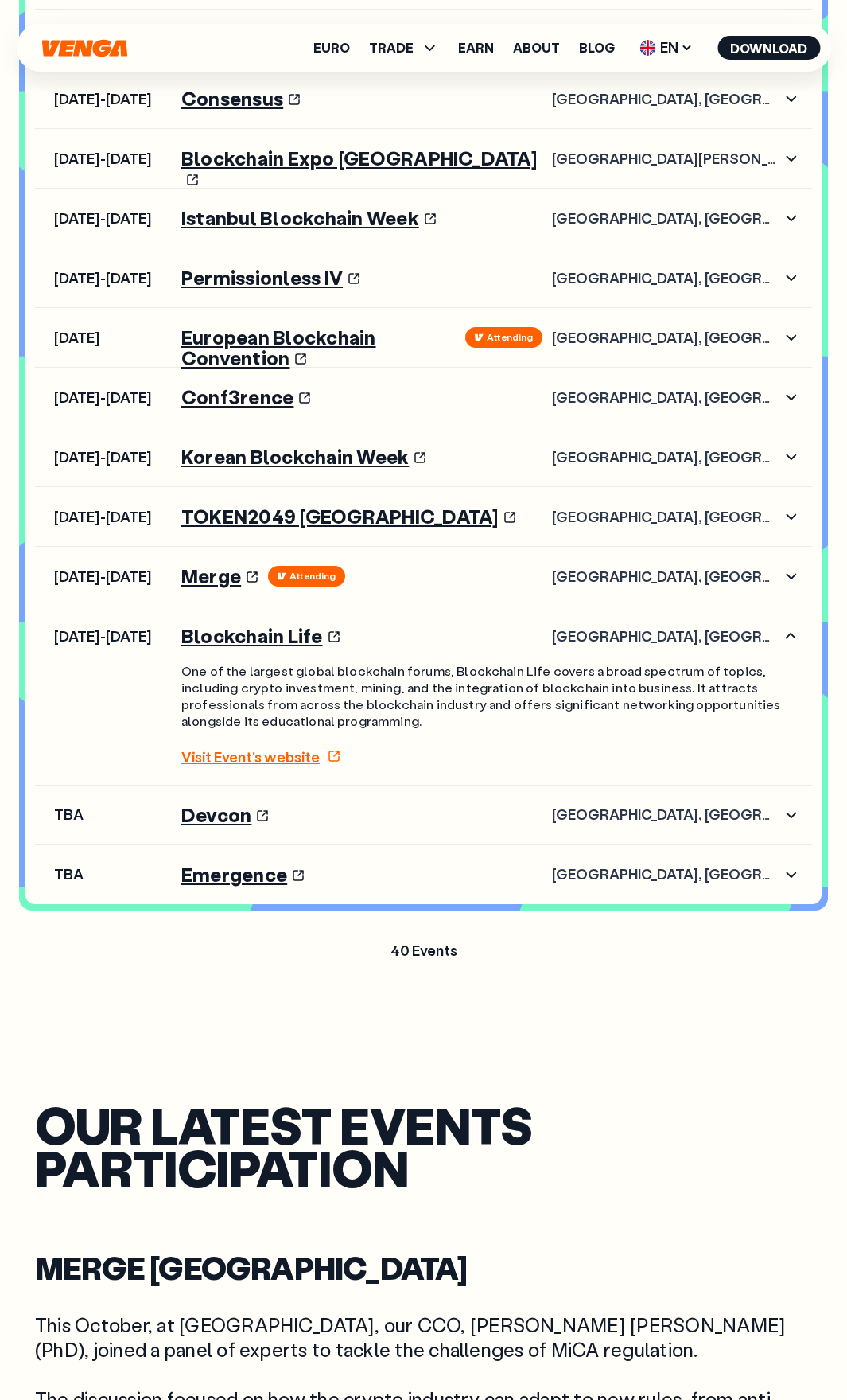
click at [790, 631] on icon "button" at bounding box center [791, 636] width 19 height 19
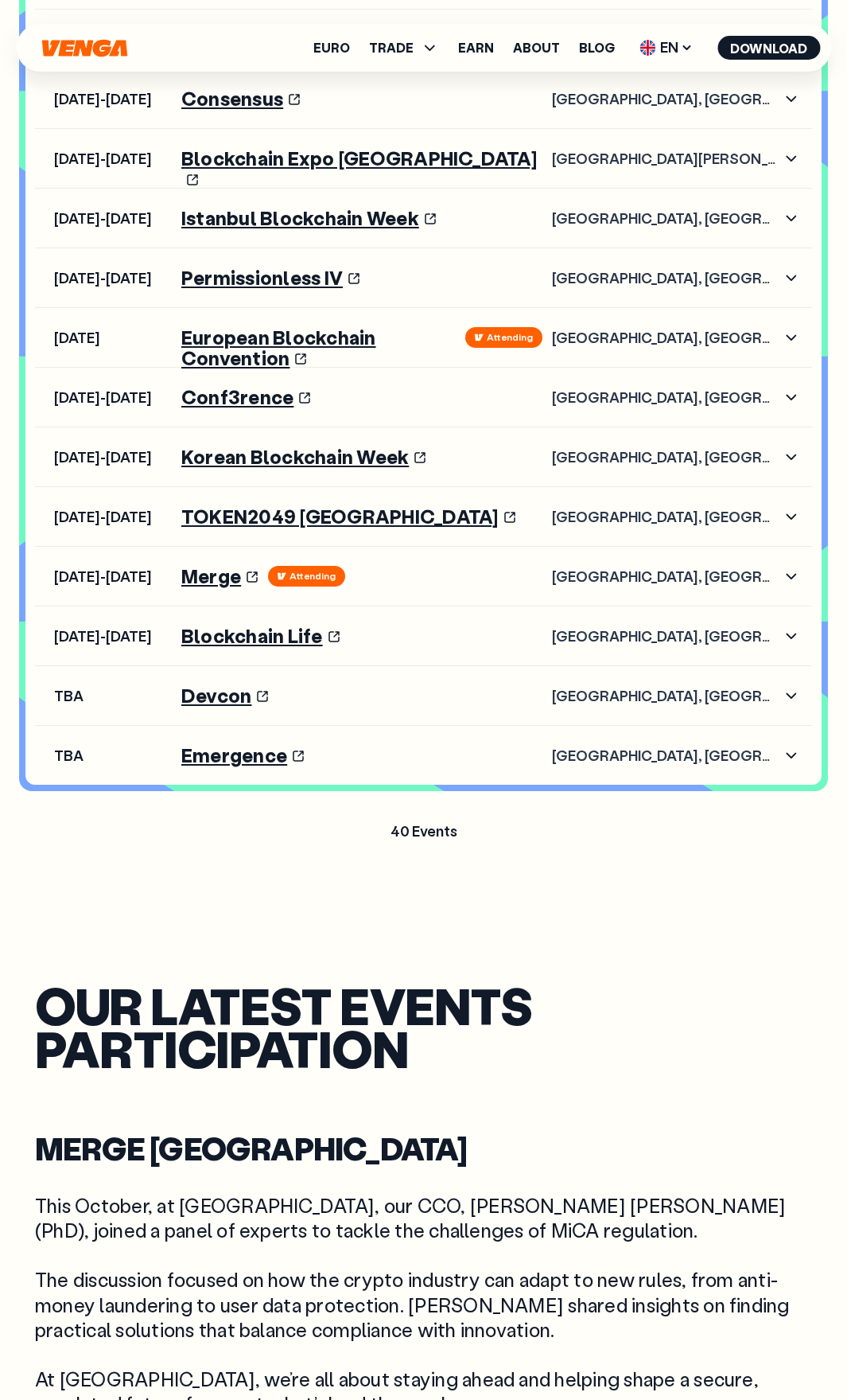
click at [788, 579] on icon "button" at bounding box center [791, 576] width 19 height 19
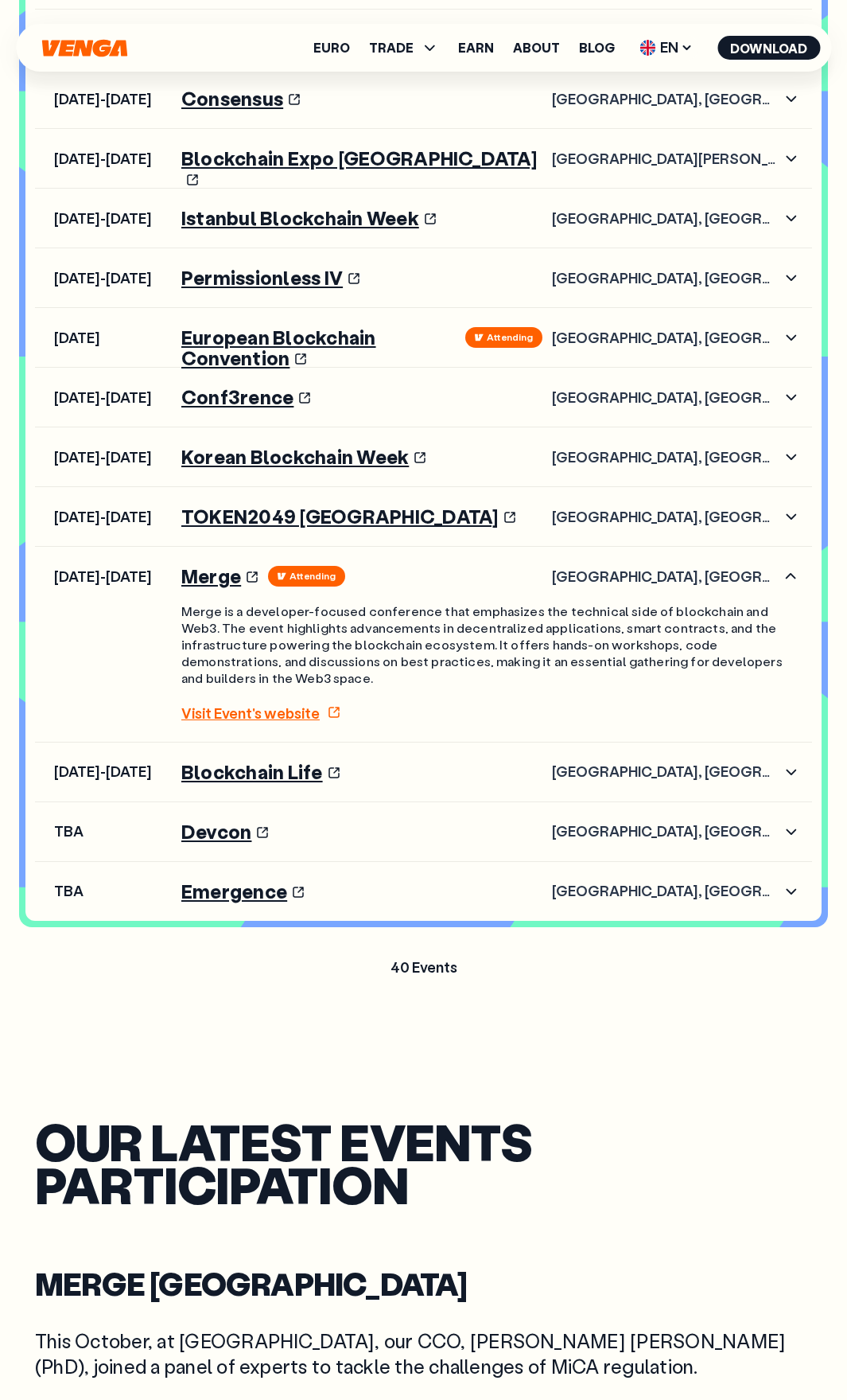
click at [788, 579] on icon "button" at bounding box center [791, 576] width 19 height 19
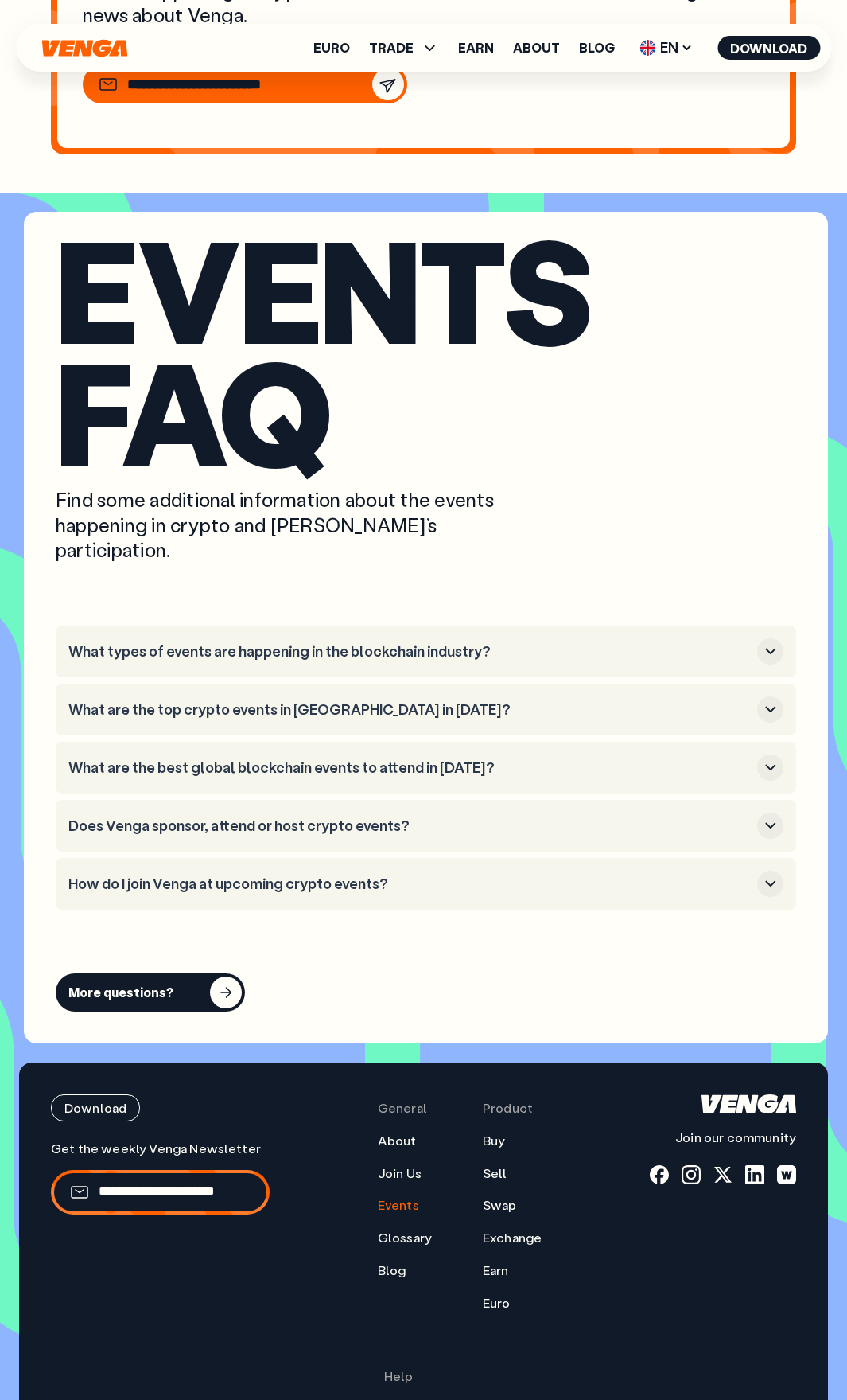
scroll to position [9603, 0]
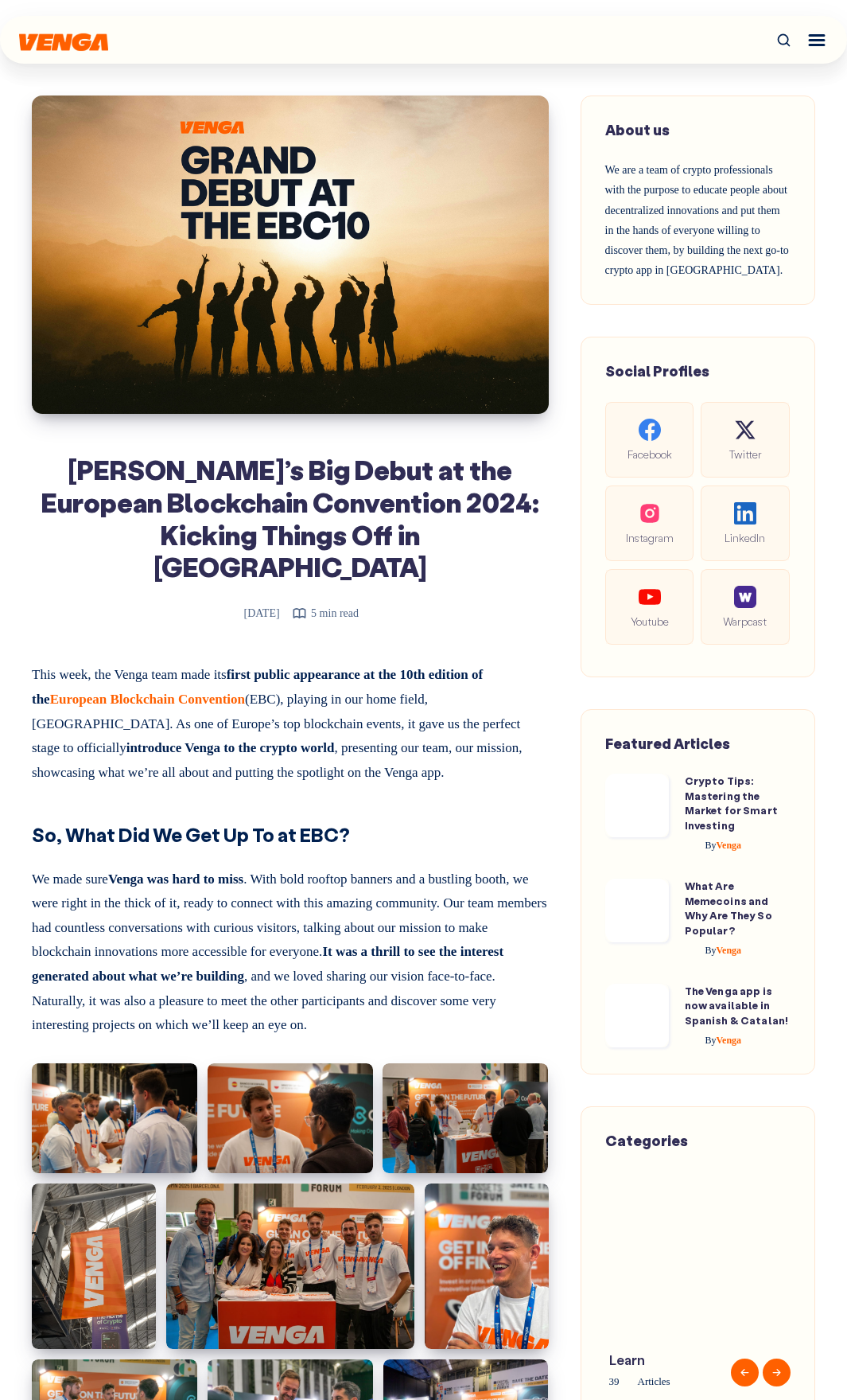
drag, startPoint x: 332, startPoint y: 599, endPoint x: 364, endPoint y: 604, distance: 32.4
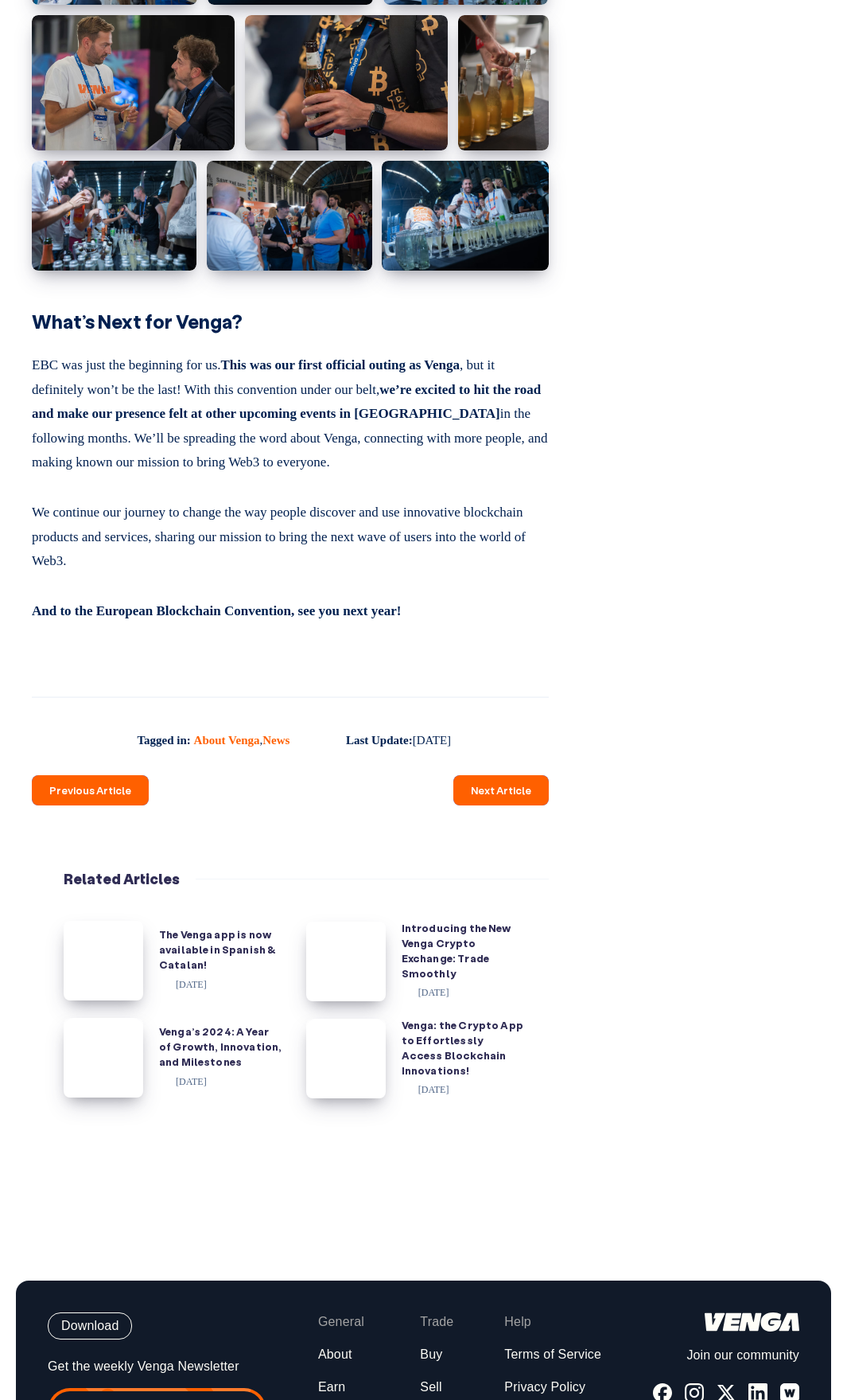
scroll to position [3581, 0]
